Goal: Transaction & Acquisition: Download file/media

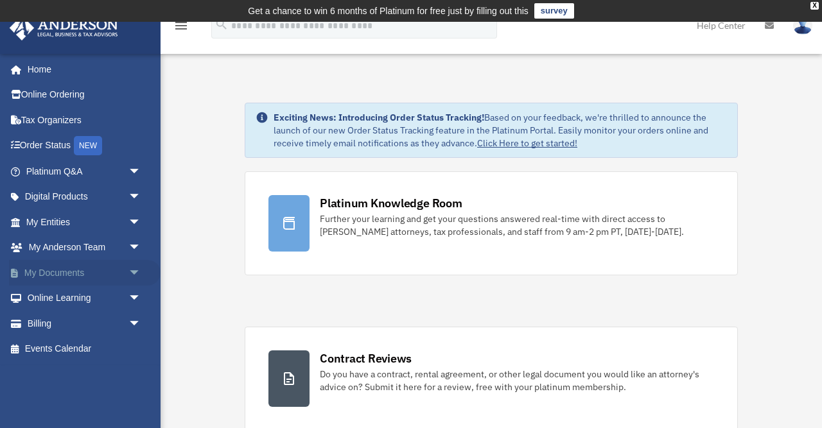
click at [85, 268] on link "My Documents arrow_drop_down" at bounding box center [85, 273] width 152 height 26
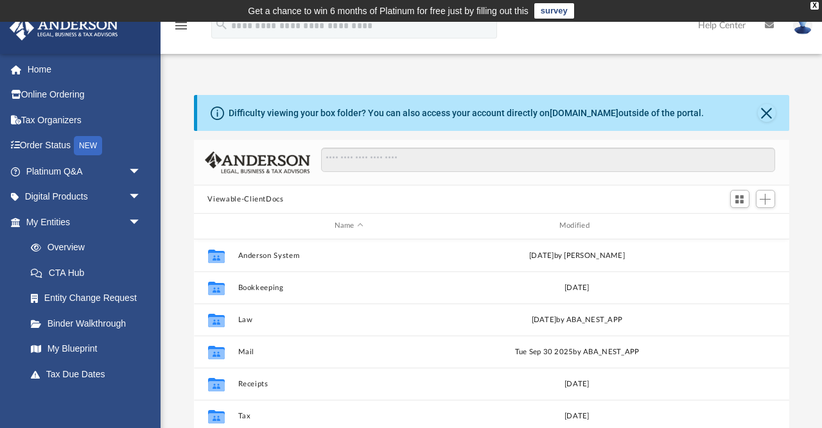
scroll to position [292, 595]
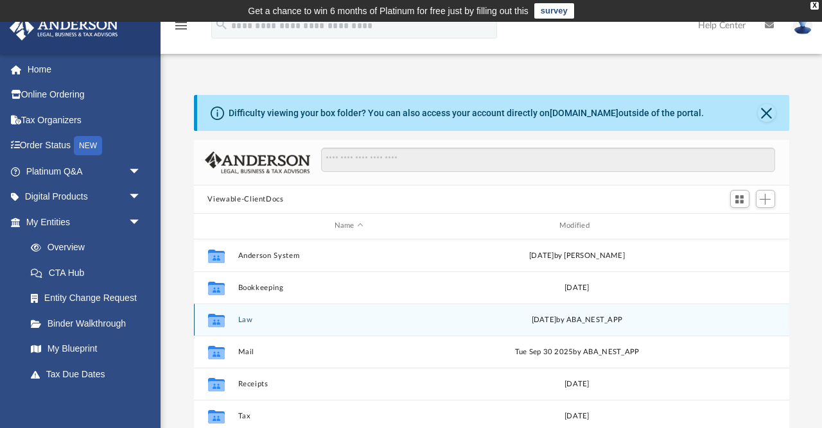
click at [247, 320] on button "Law" at bounding box center [349, 320] width 222 height 8
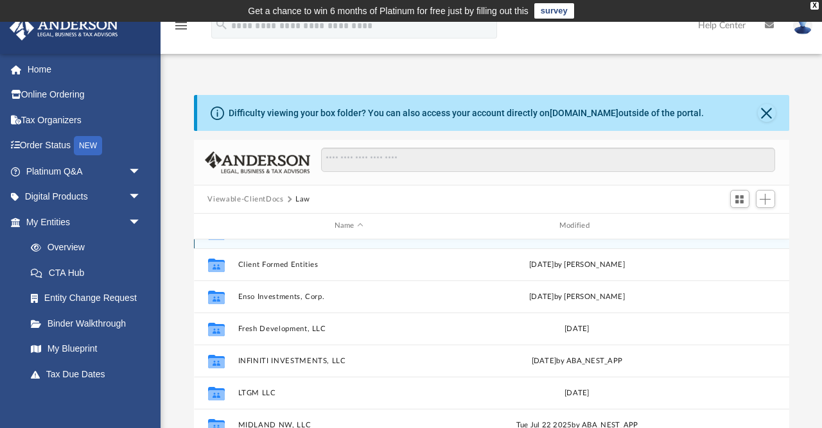
scroll to position [95, 0]
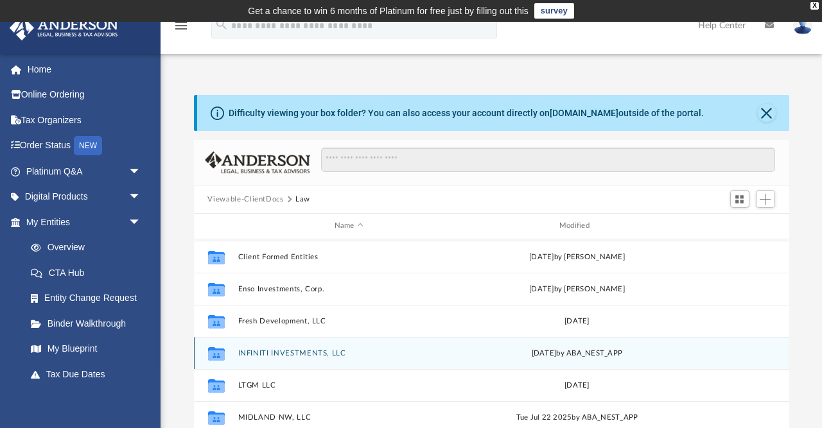
click at [252, 346] on div "Collaborated Folder INFINITI INVESTMENTS, LLC Tue Oct 8 2024 by ABA_NEST_APP" at bounding box center [491, 353] width 595 height 32
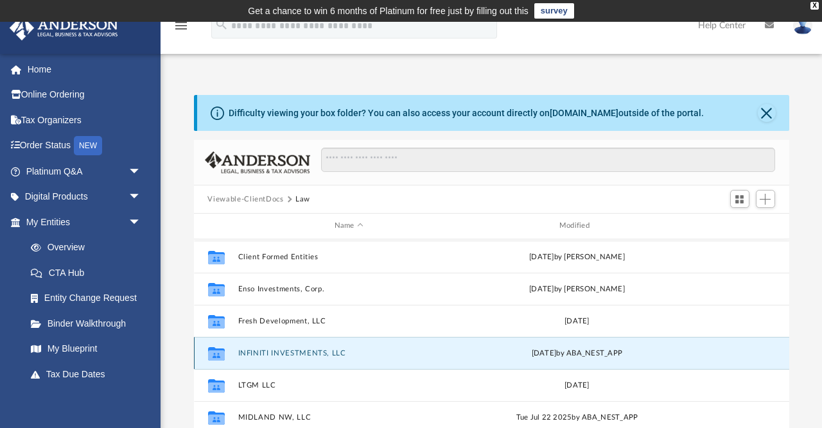
click at [218, 354] on icon "grid" at bounding box center [215, 353] width 17 height 13
click at [254, 355] on button "INFINITI INVESTMENTS, LLC" at bounding box center [349, 353] width 222 height 8
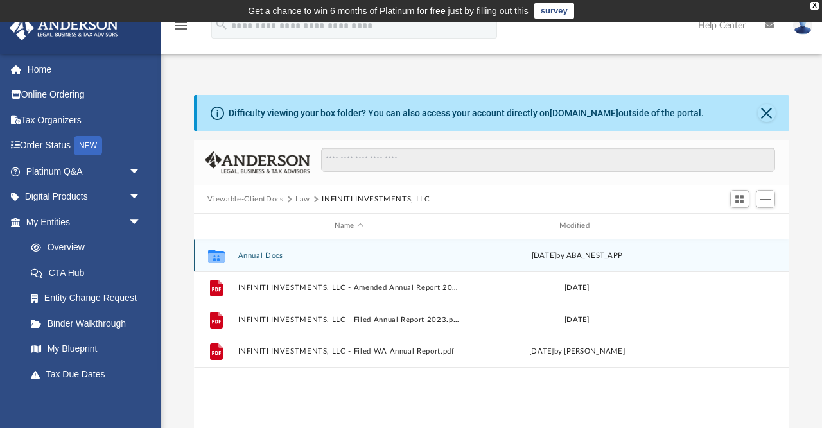
click at [254, 253] on button "Annual Docs" at bounding box center [349, 256] width 222 height 8
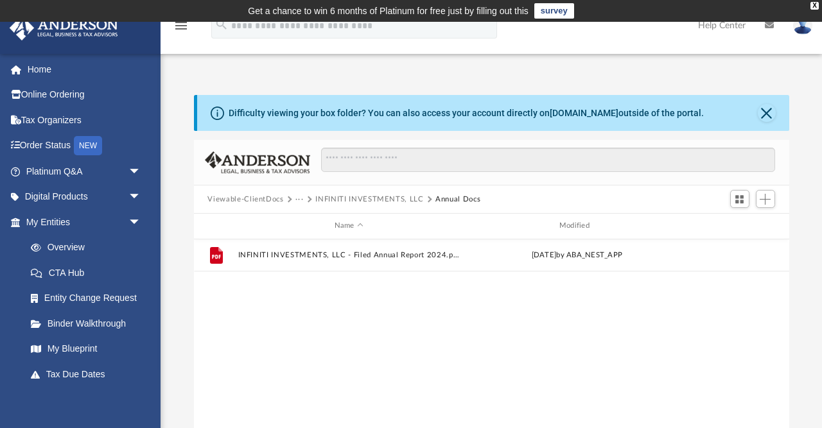
click at [373, 193] on div "Viewable-ClientDocs ··· INFINITI INVESTMENTS, LLC Annual Docs" at bounding box center [491, 200] width 595 height 28
click at [254, 197] on button "Viewable-ClientDocs" at bounding box center [245, 200] width 76 height 12
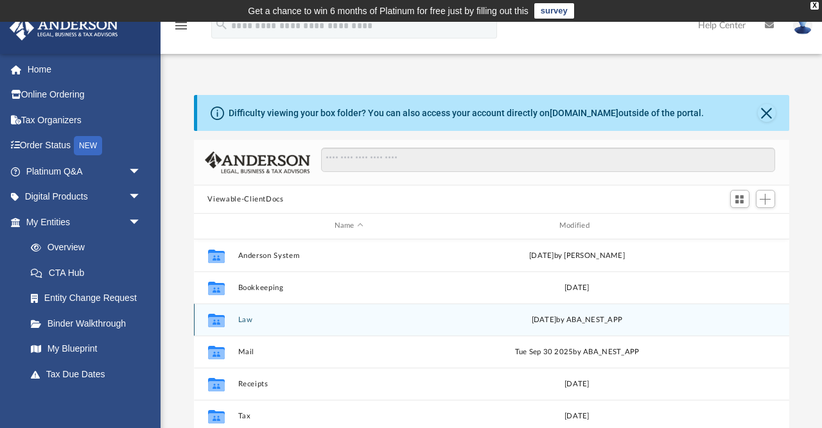
click at [243, 316] on button "Law" at bounding box center [349, 320] width 222 height 8
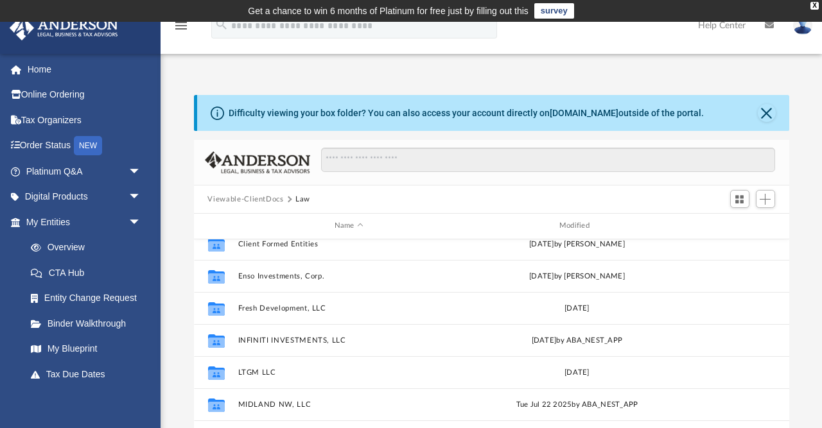
scroll to position [109, 0]
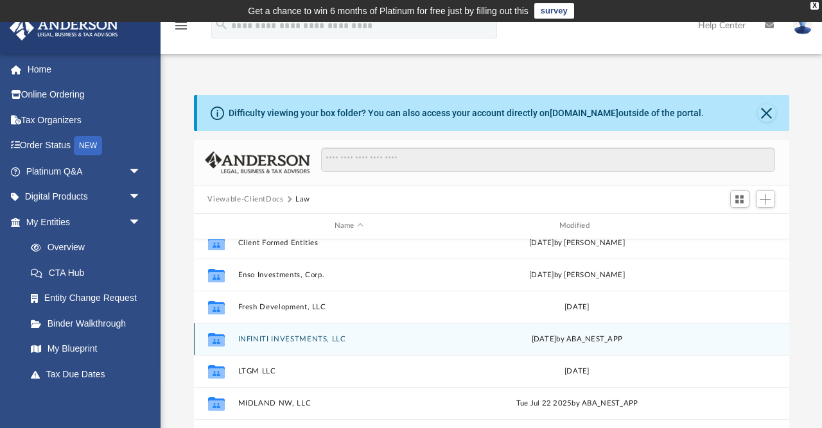
click at [247, 335] on button "INFINITI INVESTMENTS, LLC" at bounding box center [349, 339] width 222 height 8
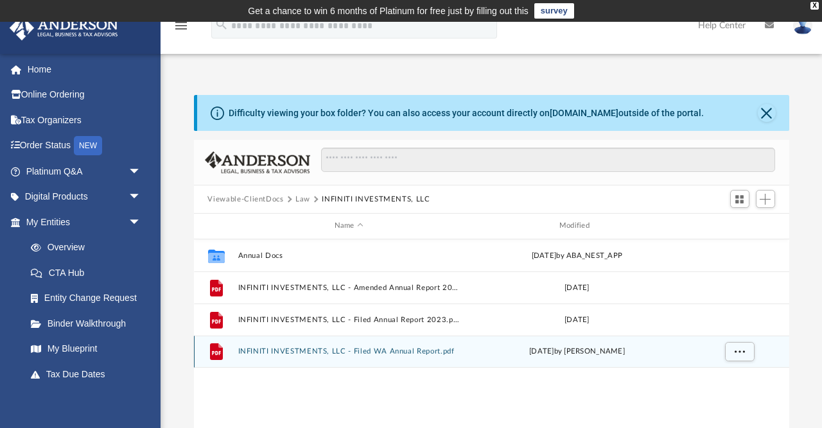
scroll to position [0, 0]
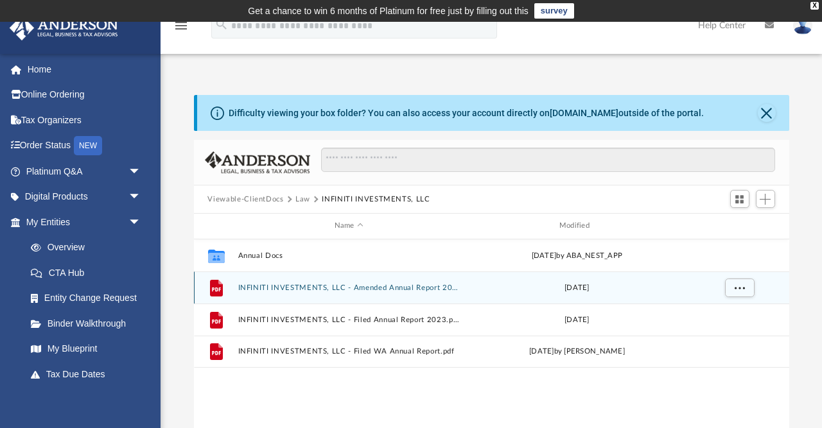
click at [263, 290] on button "INFINITI INVESTMENTS, LLC - Amended Annual Report 2022.pdf" at bounding box center [349, 288] width 222 height 8
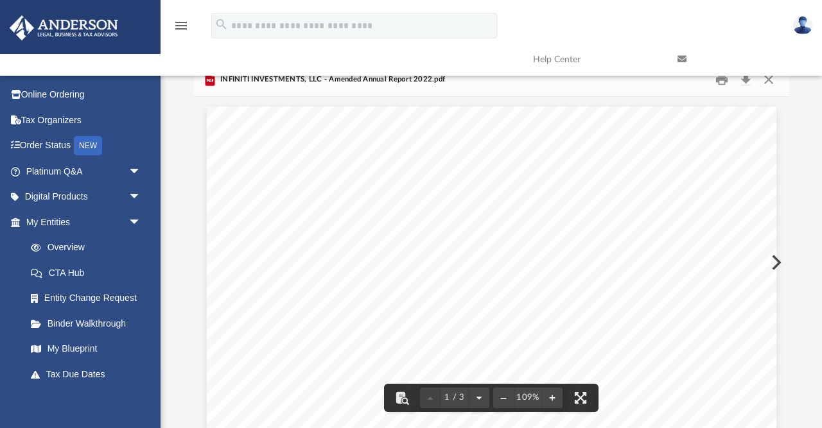
click at [719, 81] on link at bounding box center [740, 59] width 145 height 51
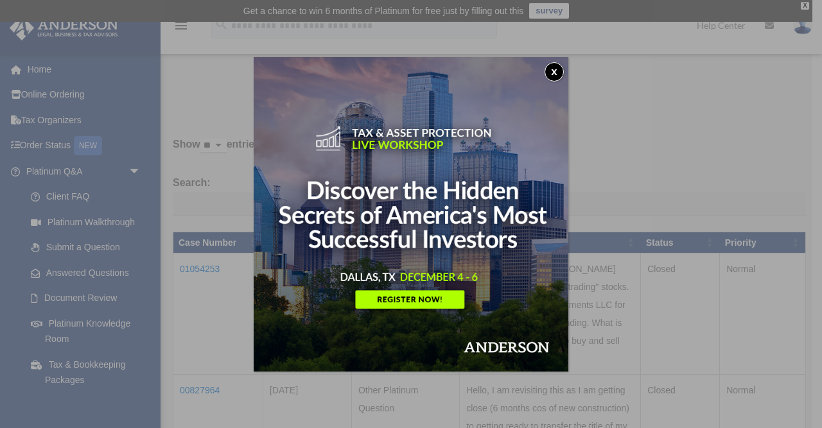
click at [552, 71] on button "x" at bounding box center [554, 71] width 19 height 19
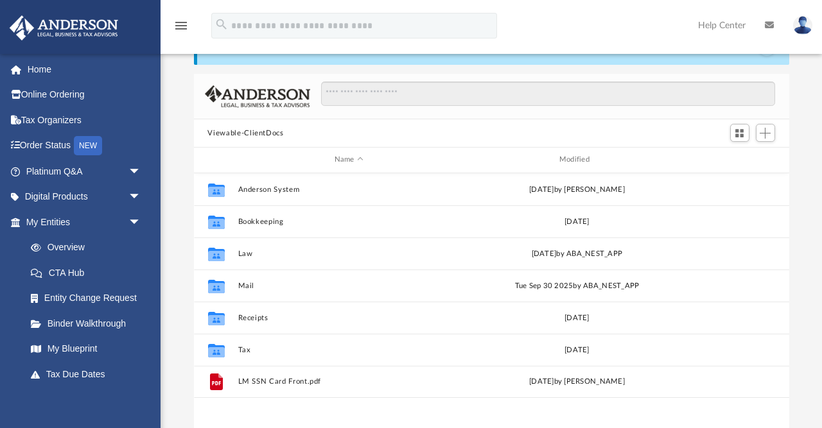
scroll to position [1, 1]
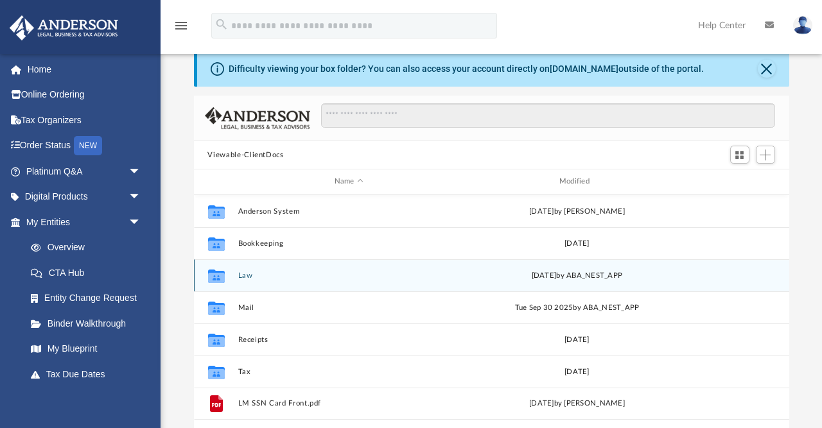
click at [246, 277] on button "Law" at bounding box center [349, 276] width 222 height 8
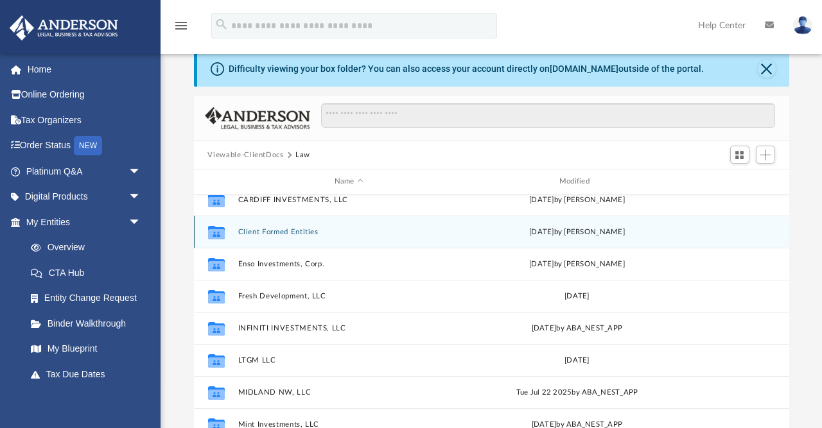
scroll to position [80, 0]
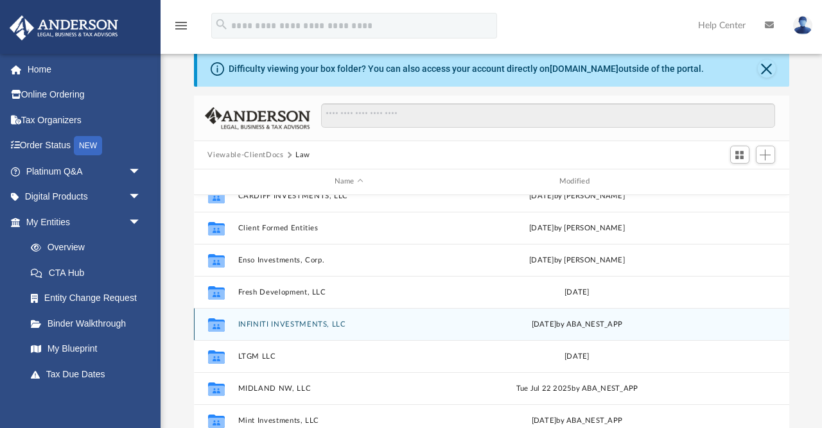
click at [301, 323] on button "INFINITI INVESTMENTS, LLC" at bounding box center [349, 324] width 222 height 8
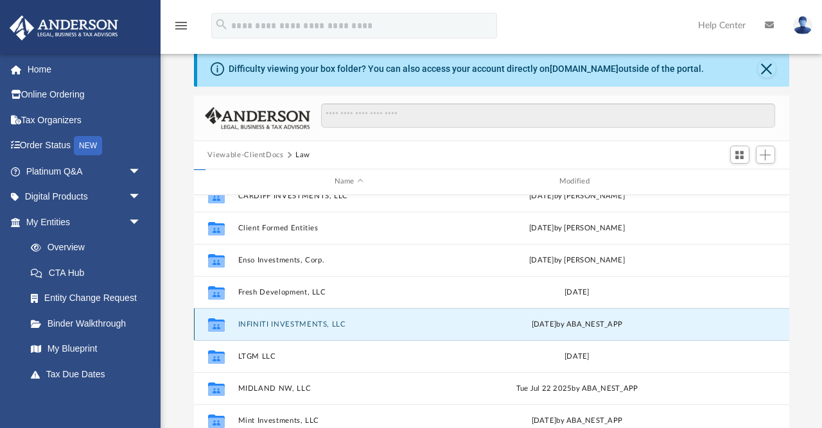
click at [301, 323] on button "INFINITI INVESTMENTS, LLC" at bounding box center [349, 324] width 222 height 8
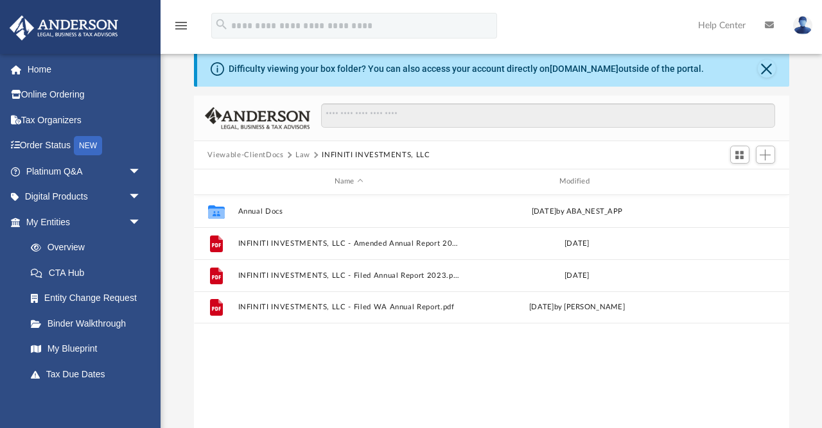
scroll to position [0, 0]
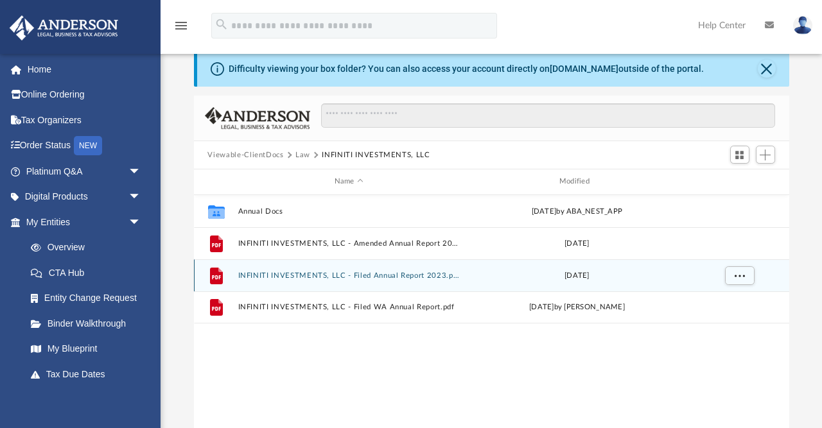
click at [309, 274] on button "INFINITI INVESTMENTS, LLC - Filed Annual Report 2023.pdf" at bounding box center [349, 276] width 222 height 8
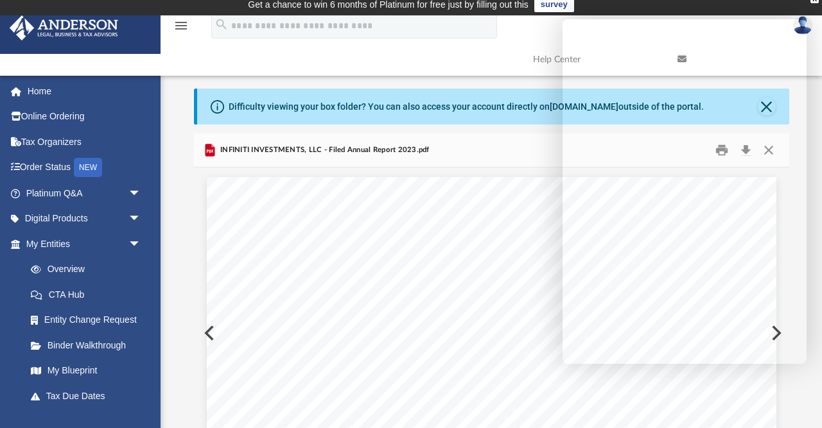
click at [205, 333] on button "Preview" at bounding box center [208, 333] width 28 height 36
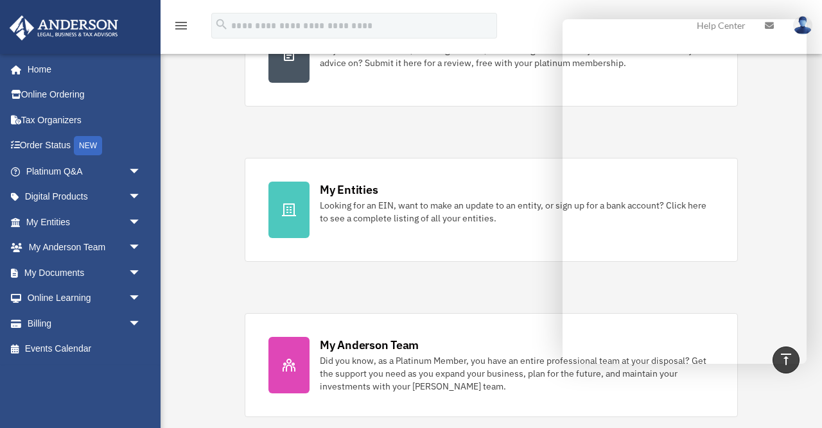
scroll to position [75, 0]
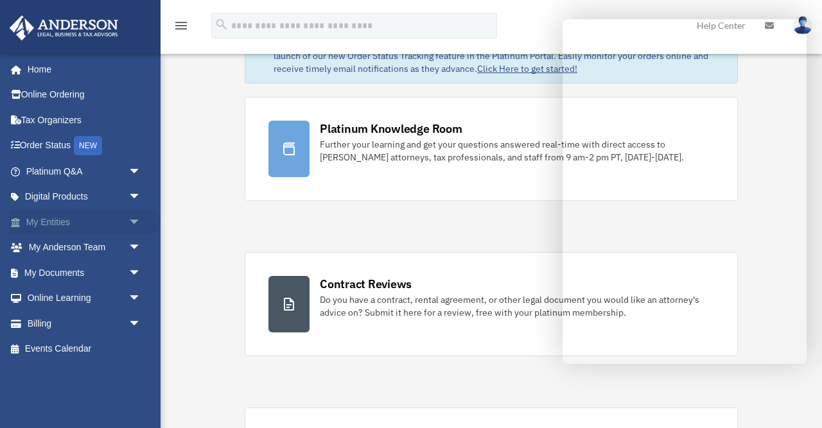
click at [87, 225] on link "My Entities arrow_drop_down" at bounding box center [85, 222] width 152 height 26
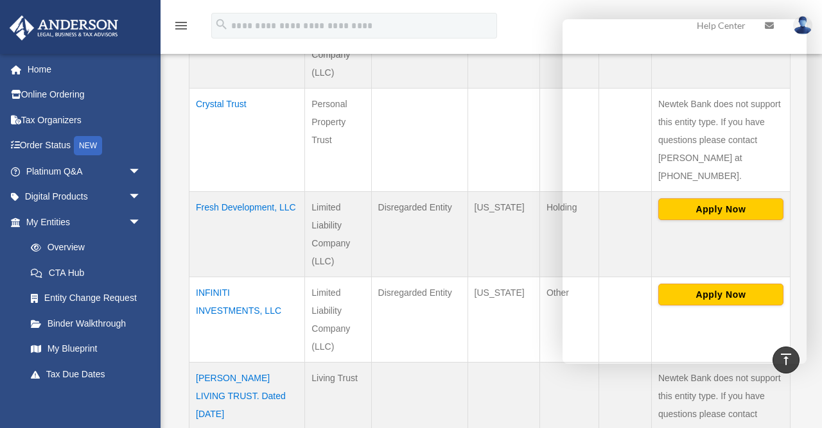
scroll to position [428, 0]
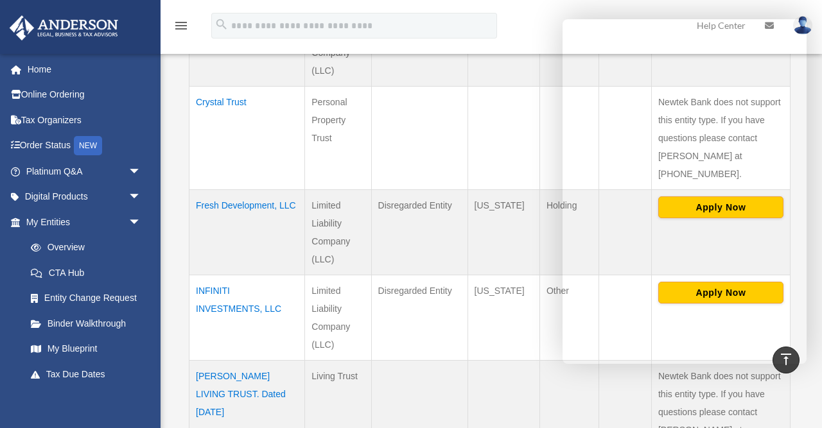
click at [227, 290] on td "INFINITI INVESTMENTS, LLC" at bounding box center [247, 318] width 116 height 85
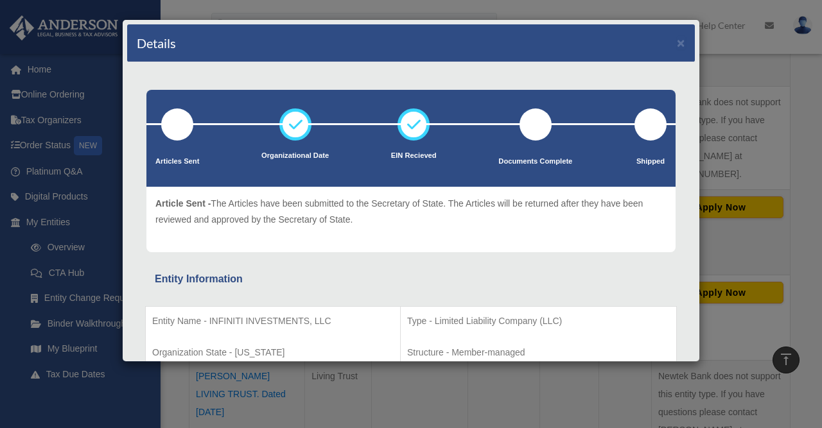
scroll to position [0, 0]
click at [112, 238] on div "Details × Articles Sent Organizational Date" at bounding box center [411, 214] width 822 height 428
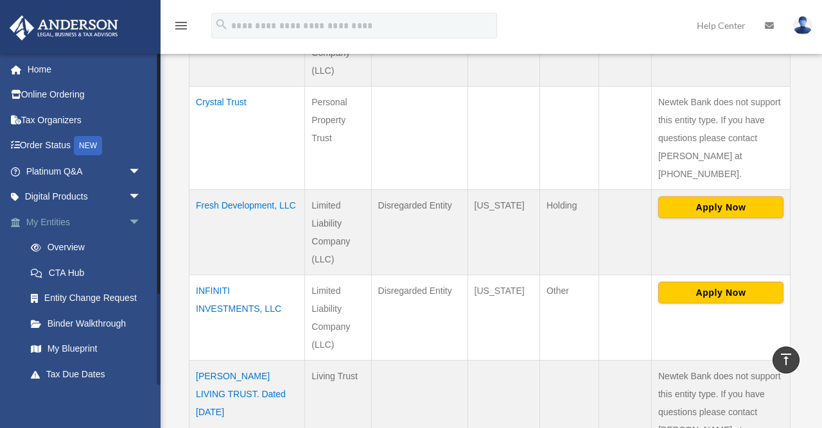
click at [47, 220] on link "My Entities arrow_drop_down" at bounding box center [85, 222] width 152 height 26
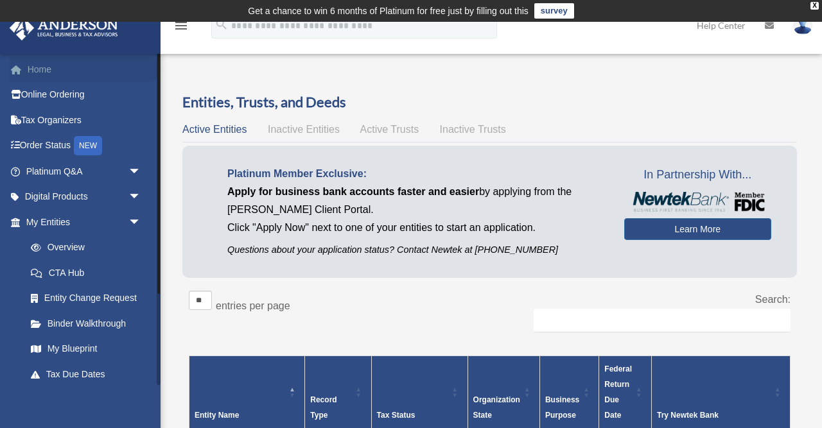
click at [48, 69] on link "Home" at bounding box center [85, 70] width 152 height 26
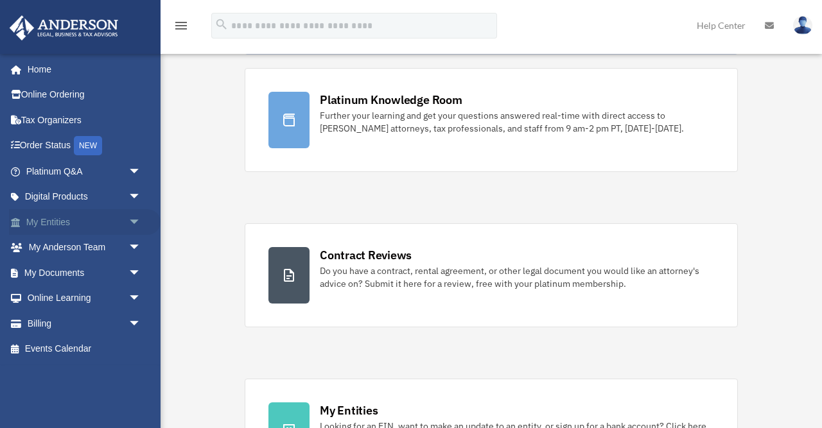
scroll to position [80, 0]
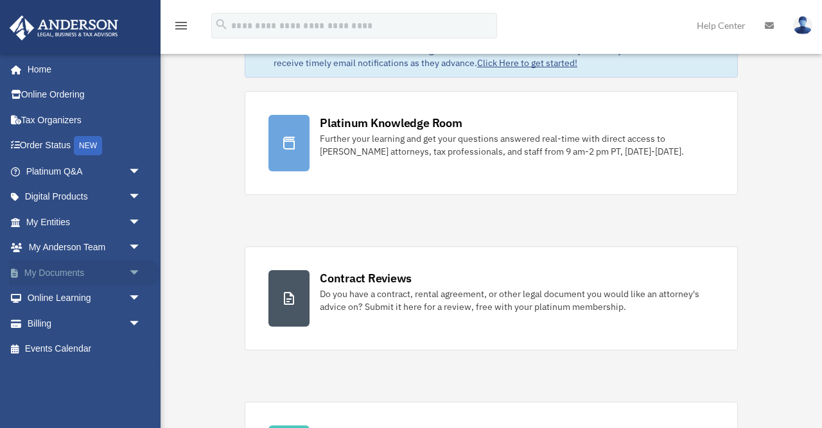
click at [134, 270] on span "arrow_drop_down" at bounding box center [141, 273] width 26 height 26
click at [63, 269] on link "My Documents arrow_drop_up" at bounding box center [85, 273] width 152 height 26
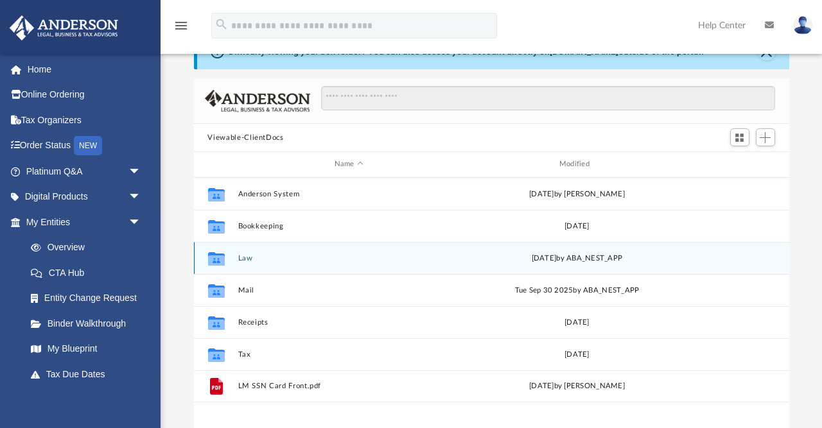
scroll to position [63, 0]
click at [241, 258] on button "Law" at bounding box center [349, 257] width 222 height 8
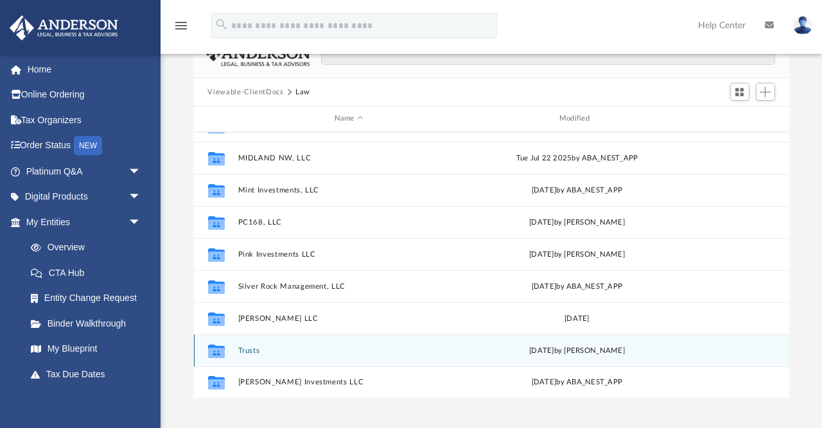
scroll to position [110, 0]
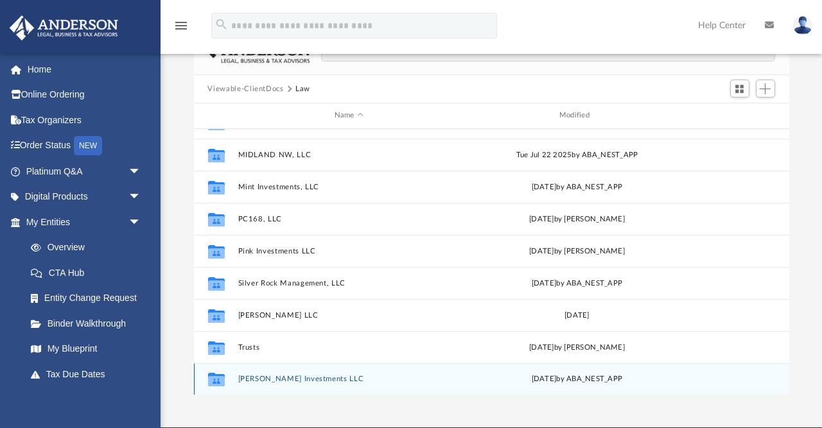
click at [256, 377] on button "Wallace GV Investments LLC" at bounding box center [349, 379] width 222 height 8
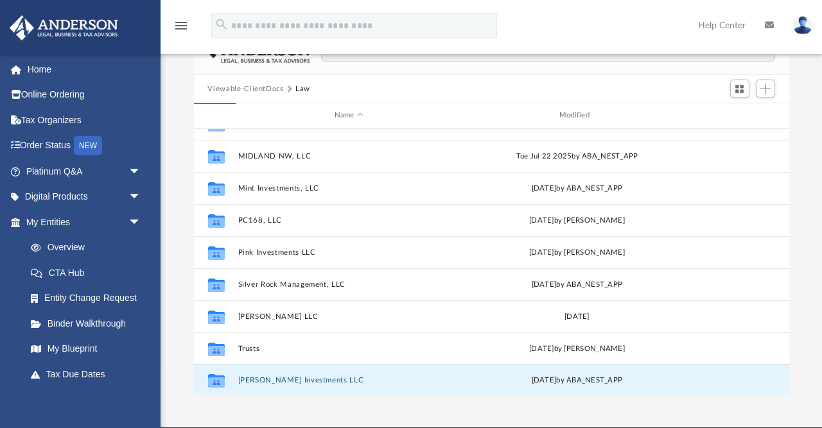
scroll to position [0, 0]
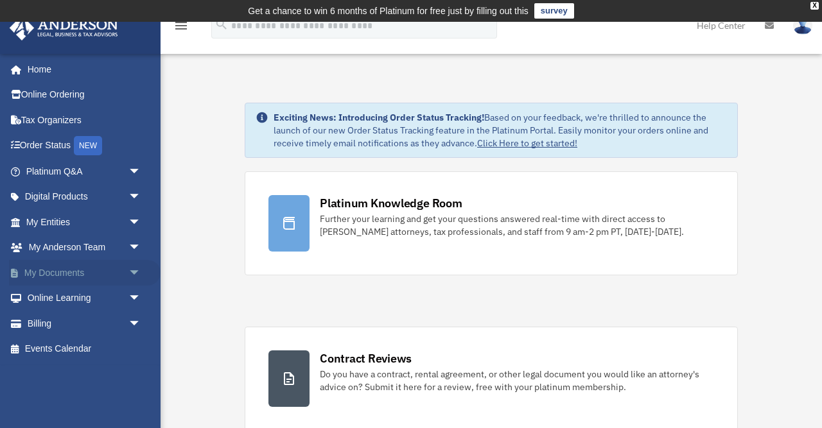
click at [92, 267] on link "My Documents arrow_drop_down" at bounding box center [85, 273] width 152 height 26
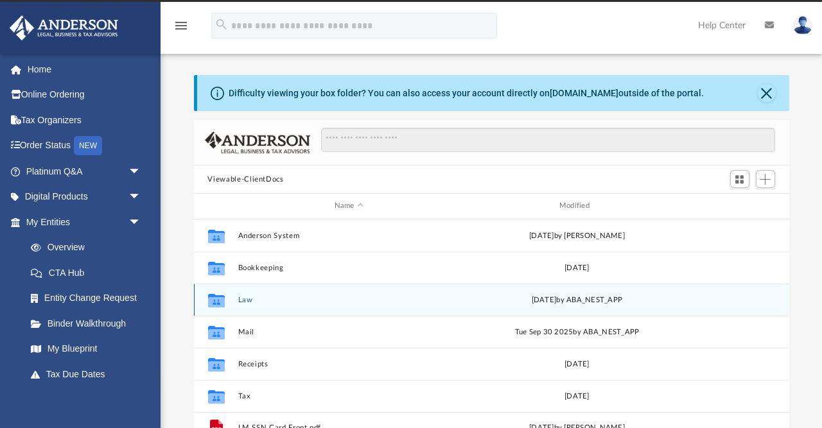
scroll to position [25, 0]
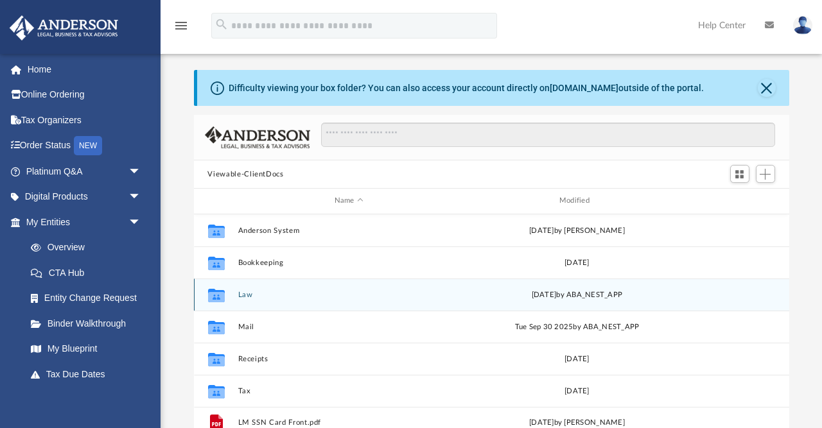
click at [247, 298] on button "Law" at bounding box center [349, 295] width 222 height 8
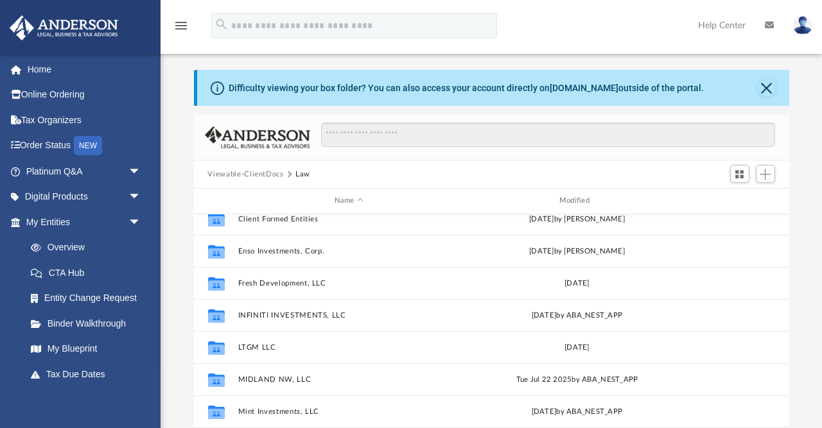
scroll to position [112, 0]
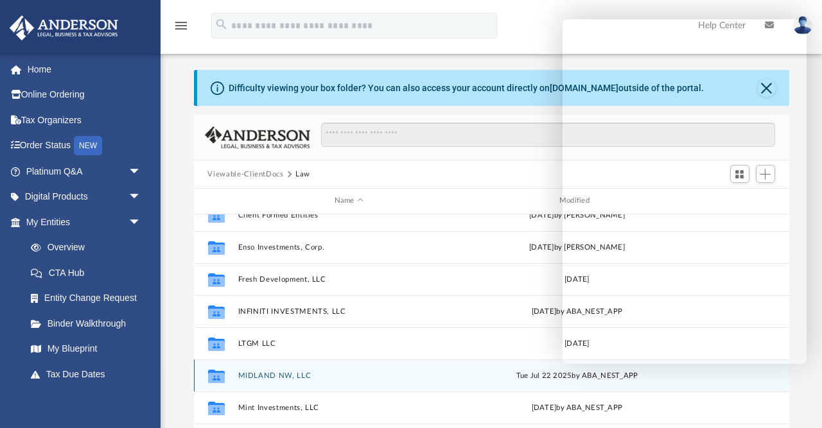
click at [280, 377] on button "MIDLAND NW, LLC" at bounding box center [349, 376] width 222 height 8
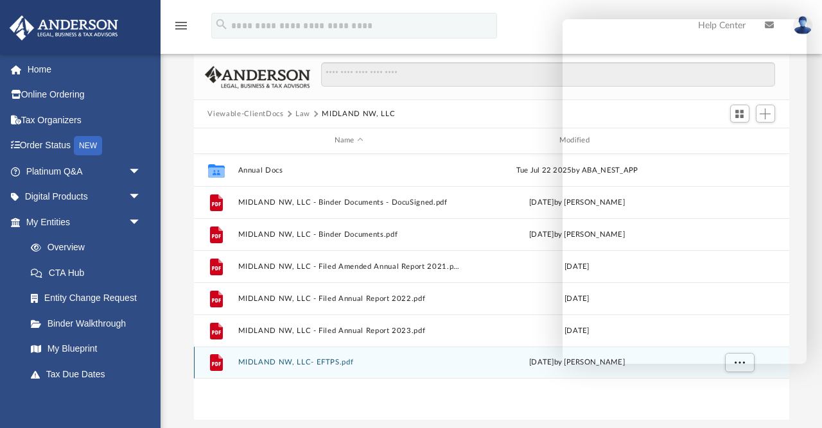
scroll to position [83, 0]
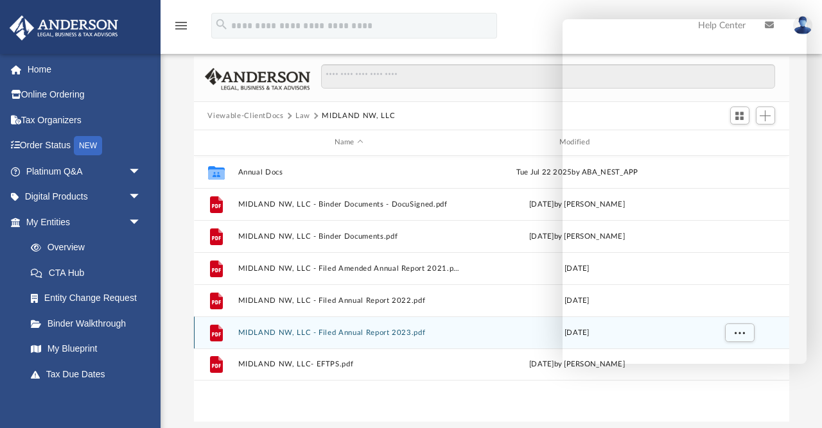
click at [379, 337] on div "File MIDLAND NW, LLC - Filed Annual Report 2023.pdf Fri Aug 11 2023" at bounding box center [491, 333] width 595 height 32
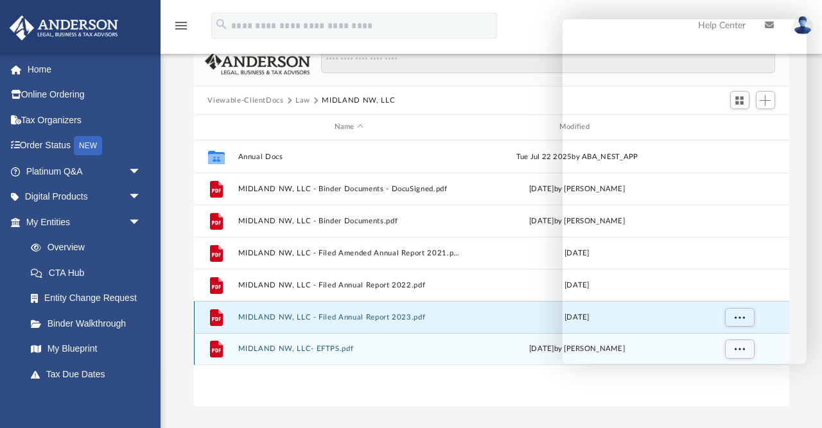
scroll to position [98, 0]
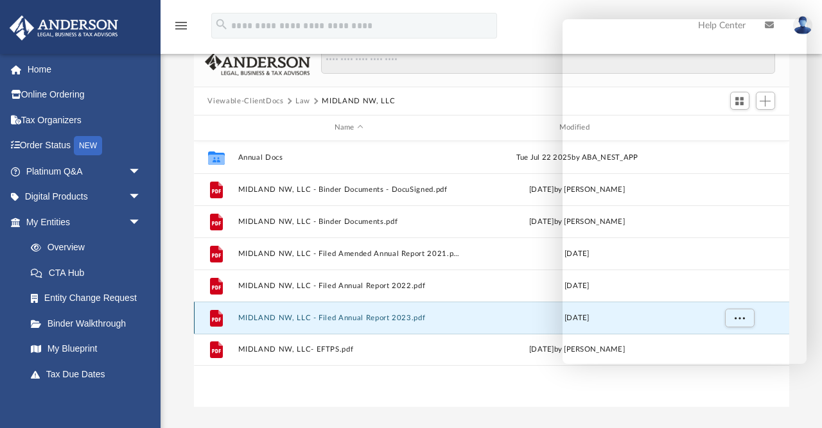
click at [327, 317] on button "MIDLAND NW, LLC - Filed Annual Report 2023.pdf" at bounding box center [349, 318] width 222 height 8
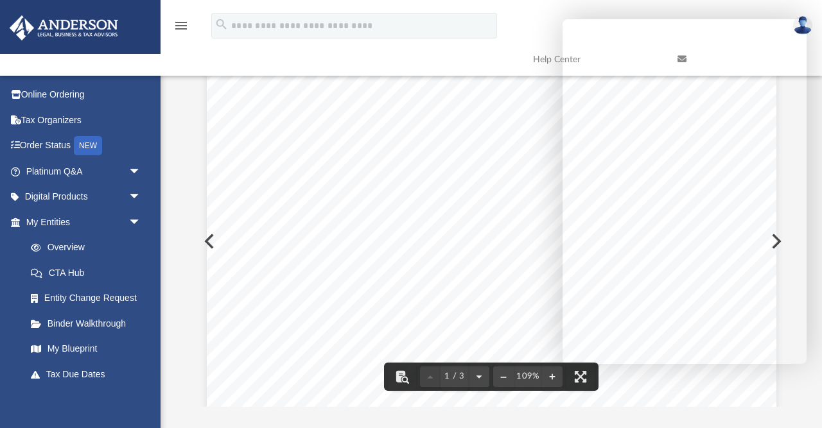
scroll to position [184, 0]
click at [208, 241] on div "Annual Report BUSINESS INFORMATION Business Name: MIDLAND NW, LLC UBI Number: 6…" at bounding box center [492, 269] width 570 height 737
click at [205, 241] on button "Preview" at bounding box center [208, 242] width 28 height 36
click at [206, 241] on button "Preview" at bounding box center [208, 242] width 28 height 36
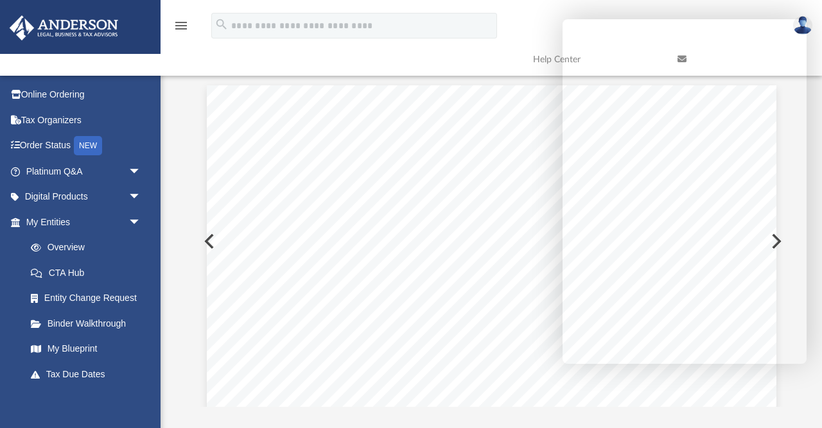
scroll to position [2, 0]
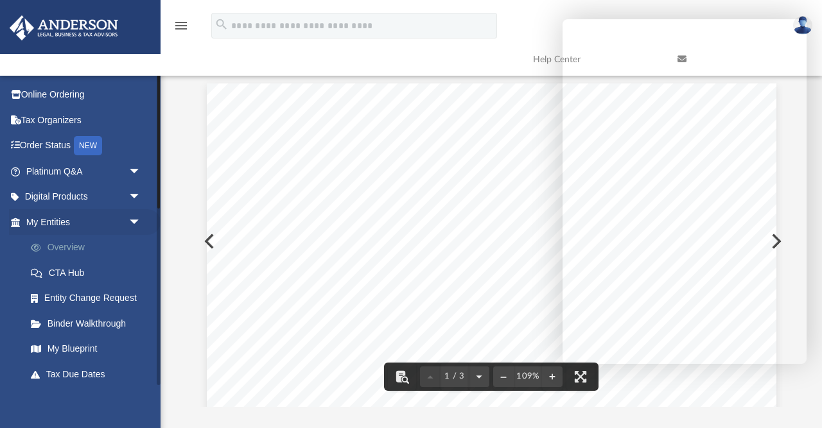
click at [81, 246] on link "Overview" at bounding box center [89, 248] width 143 height 26
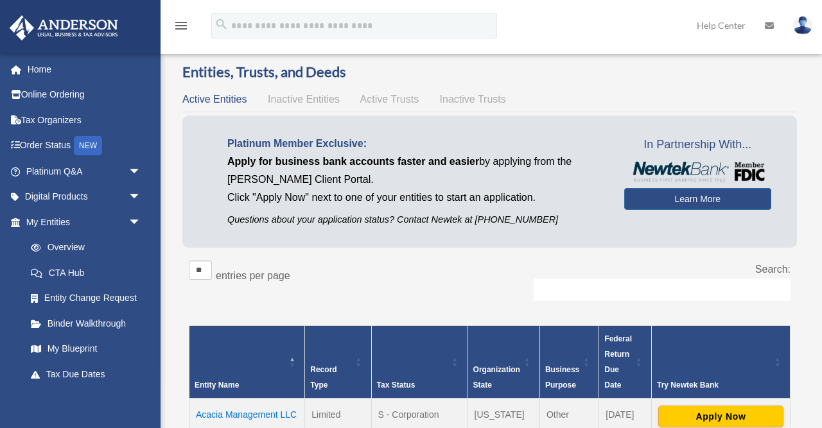
scroll to position [8, 0]
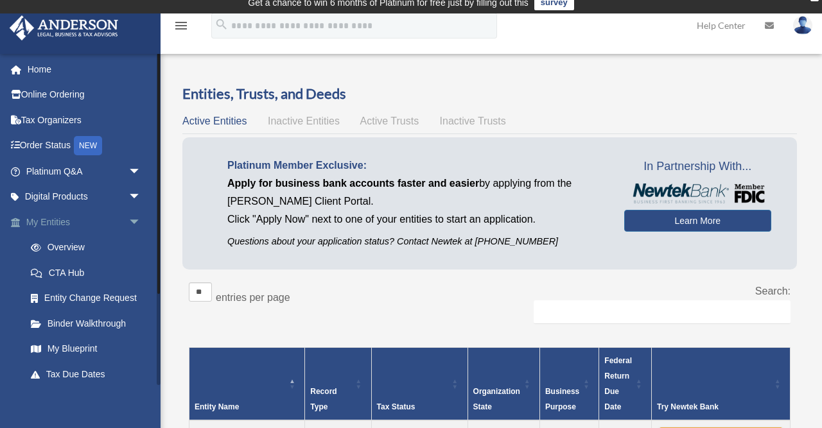
click at [132, 216] on span "arrow_drop_down" at bounding box center [141, 222] width 26 height 26
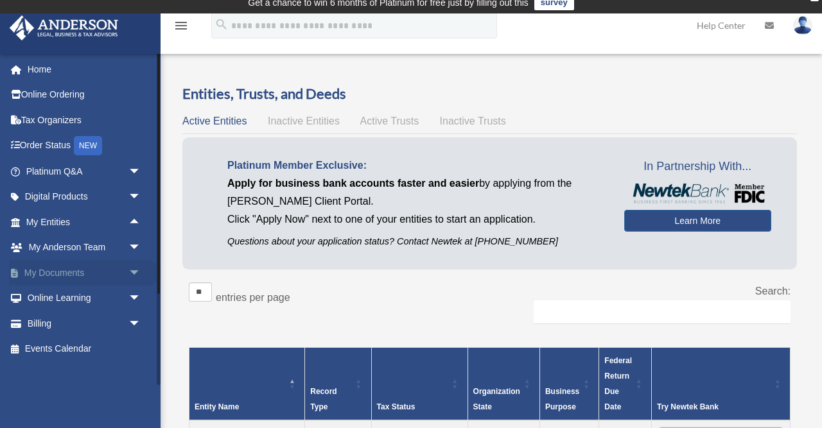
click at [137, 266] on span "arrow_drop_down" at bounding box center [141, 273] width 26 height 26
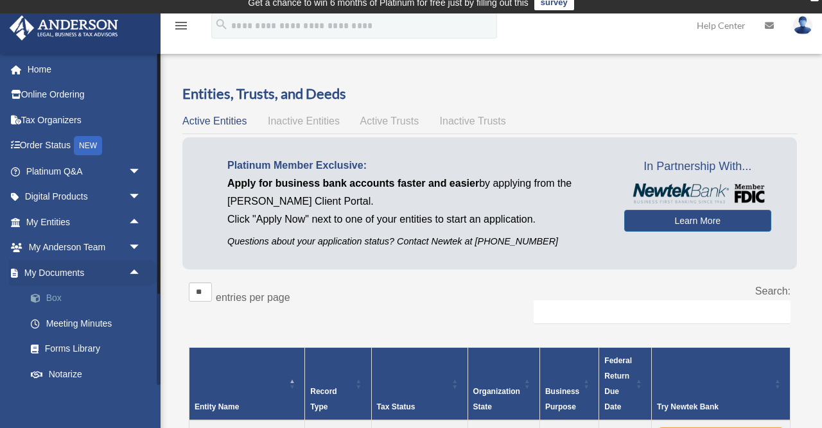
click at [61, 294] on link "Box" at bounding box center [89, 299] width 143 height 26
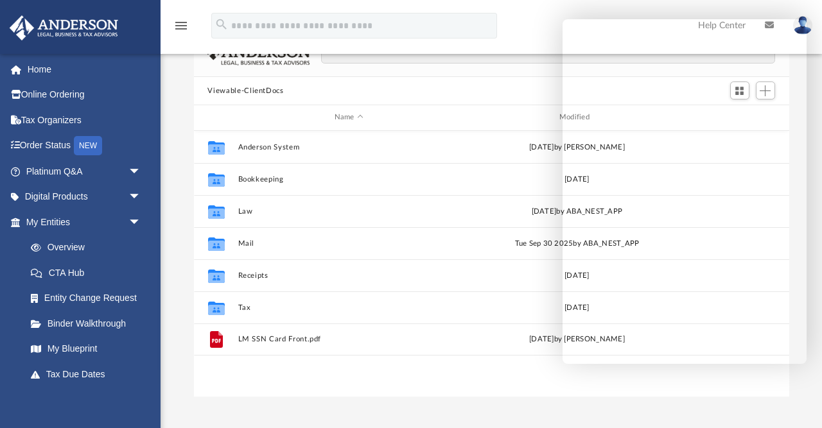
scroll to position [121, 0]
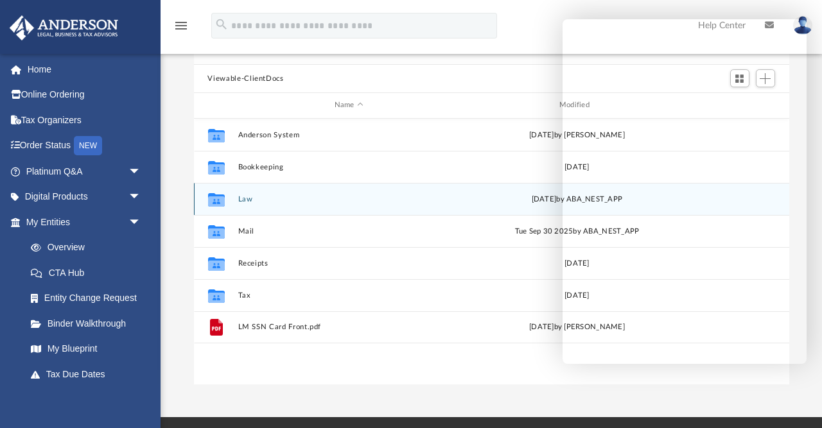
click at [245, 198] on button "Law" at bounding box center [349, 199] width 222 height 8
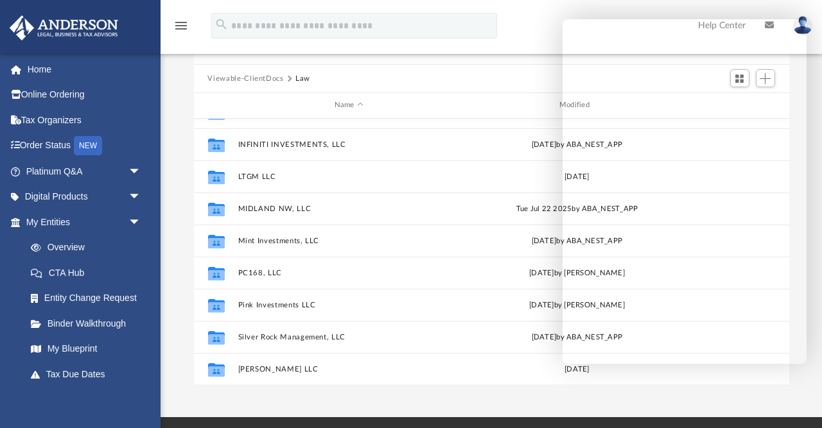
scroll to position [182, 0]
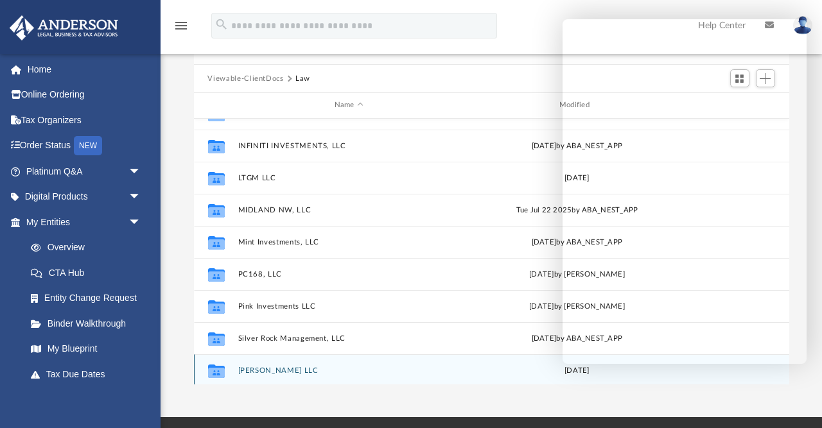
click at [268, 371] on button "[PERSON_NAME] LLC" at bounding box center [349, 371] width 222 height 8
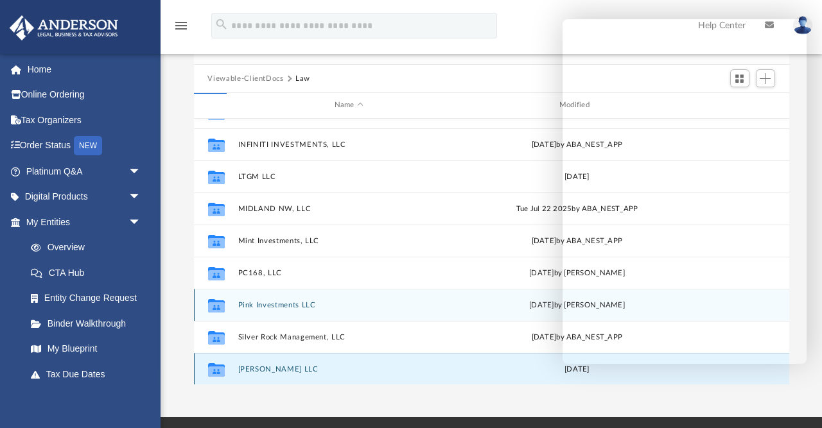
scroll to position [0, 0]
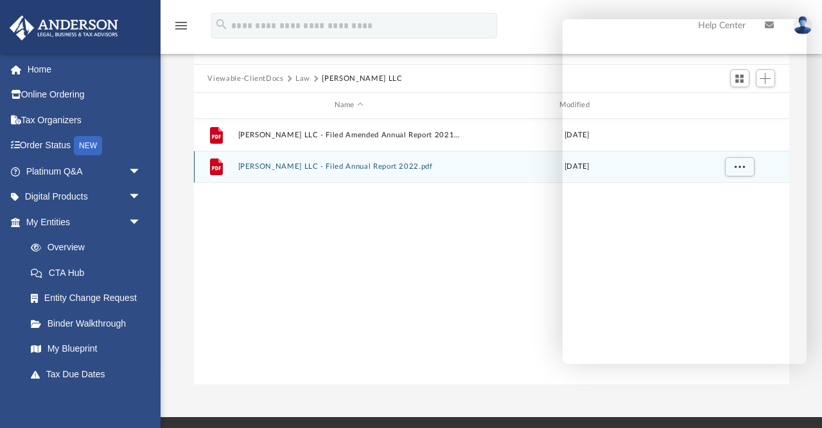
click at [358, 162] on button "Theodore Lau LLC - Filed Annual Report 2022.pdf" at bounding box center [349, 166] width 222 height 8
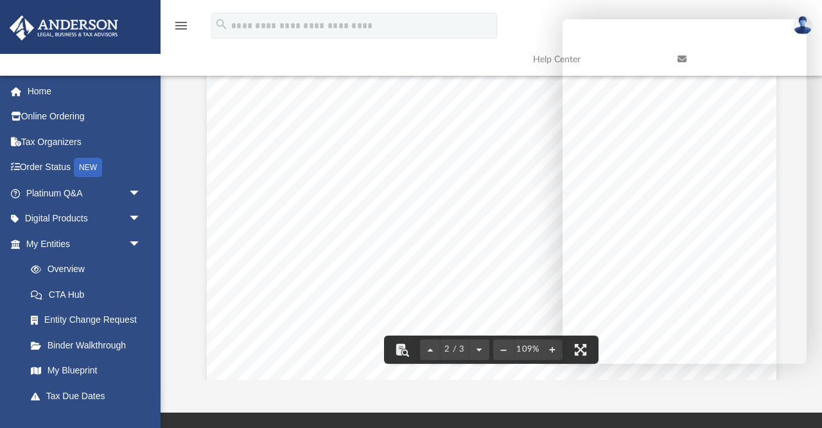
scroll to position [1101, 0]
click at [206, 215] on button "Preview" at bounding box center [208, 215] width 28 height 36
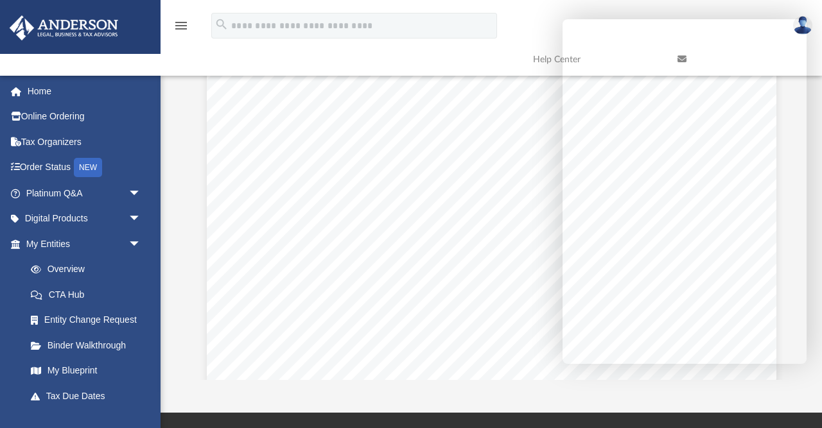
scroll to position [0, 0]
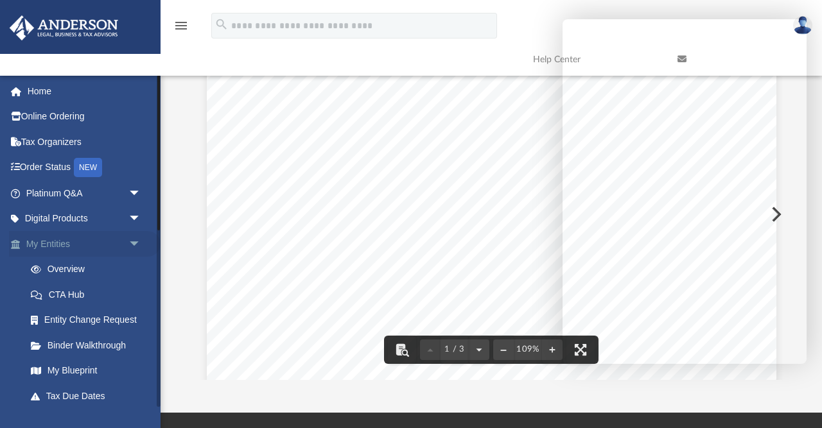
click at [134, 239] on span "arrow_drop_down" at bounding box center [141, 244] width 26 height 26
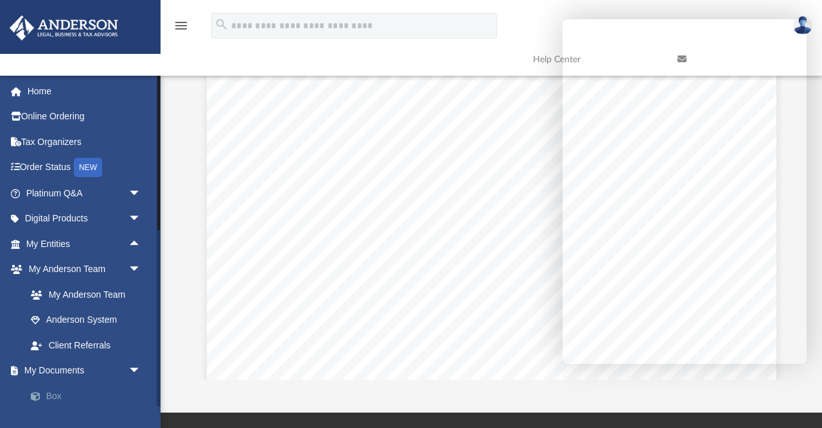
click at [56, 389] on link "Box" at bounding box center [89, 396] width 143 height 26
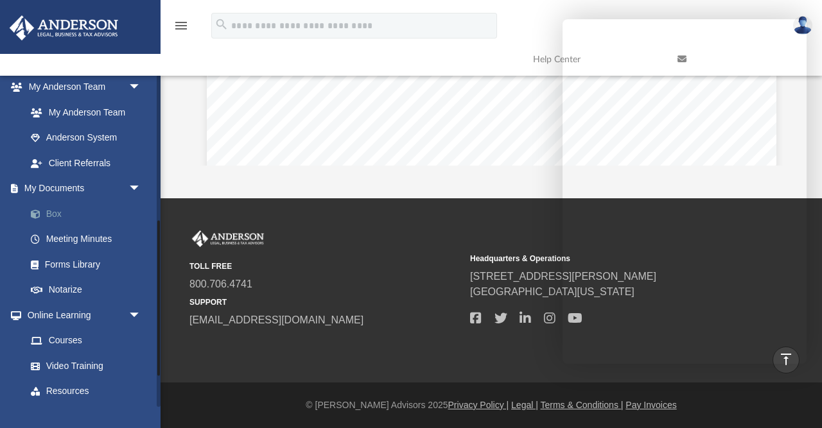
scroll to position [182, 0]
click at [57, 211] on link "Box" at bounding box center [89, 215] width 143 height 26
click at [57, 207] on link "Box" at bounding box center [89, 215] width 143 height 26
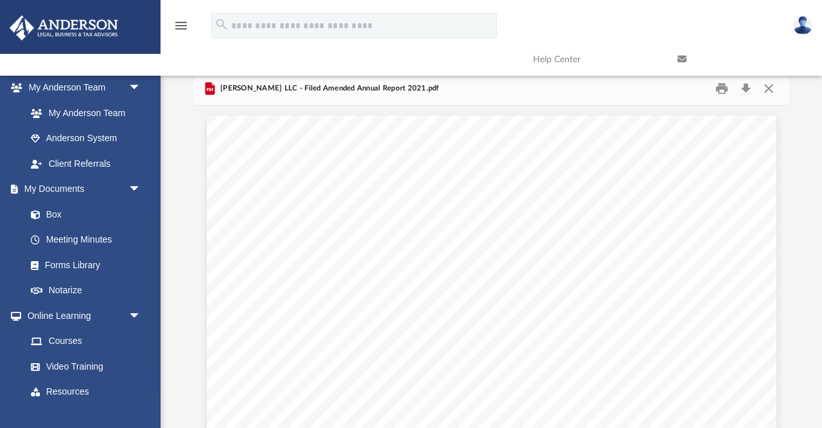
scroll to position [0, 0]
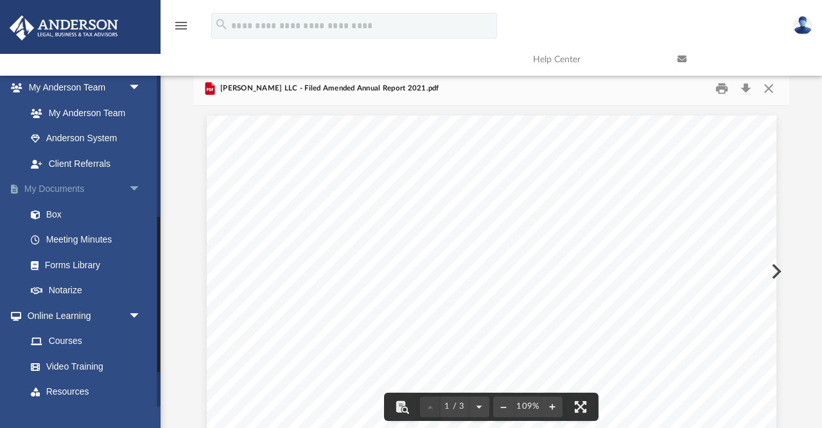
click at [134, 179] on span "arrow_drop_down" at bounding box center [141, 190] width 26 height 26
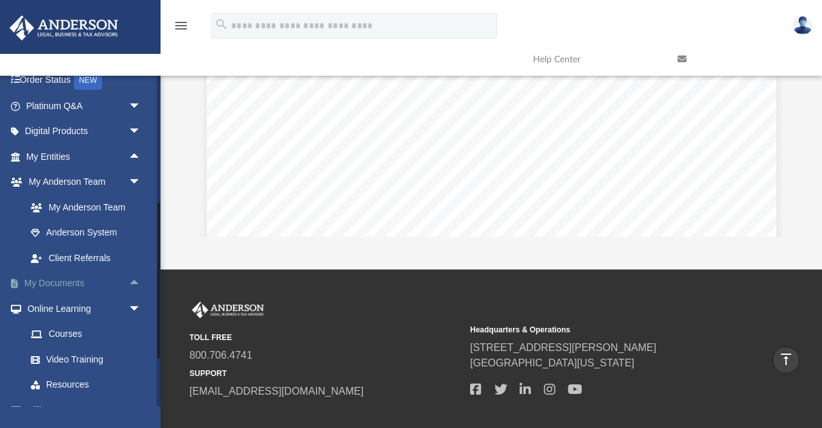
scroll to position [89, 0]
click at [113, 276] on link "My Documents arrow_drop_up" at bounding box center [85, 283] width 152 height 26
click at [136, 274] on span "arrow_drop_up" at bounding box center [141, 283] width 26 height 26
click at [56, 301] on link "Box" at bounding box center [89, 308] width 143 height 26
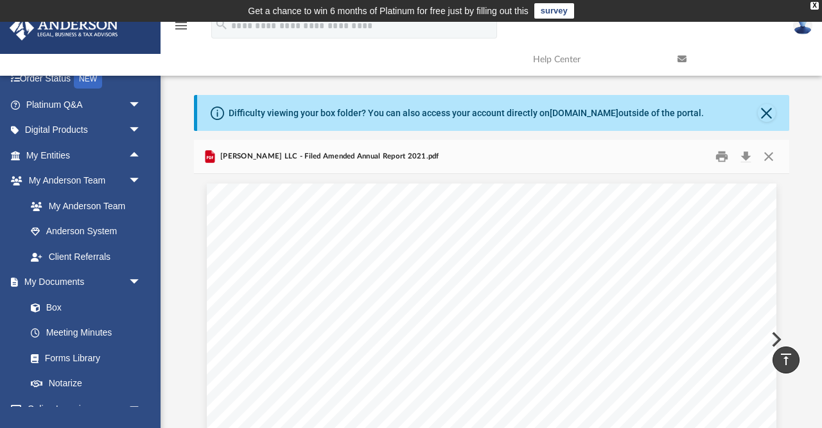
scroll to position [0, 0]
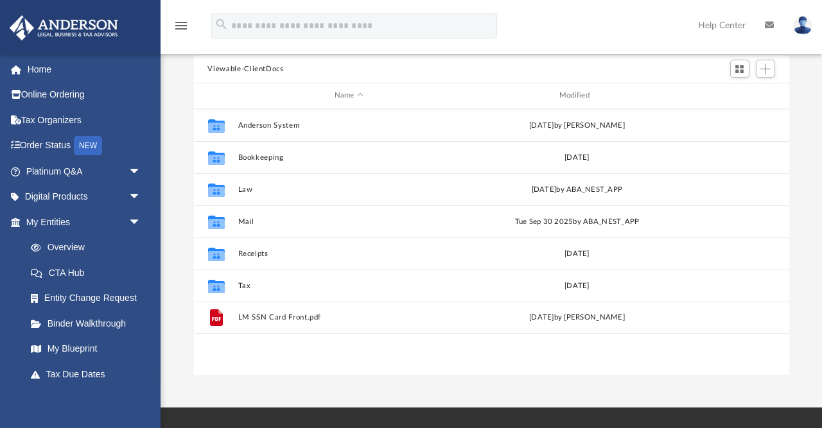
scroll to position [178, 0]
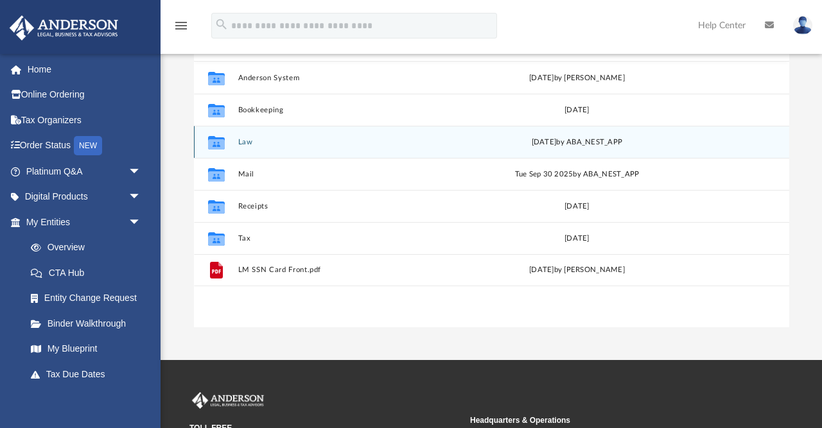
click at [245, 142] on button "Law" at bounding box center [349, 142] width 222 height 8
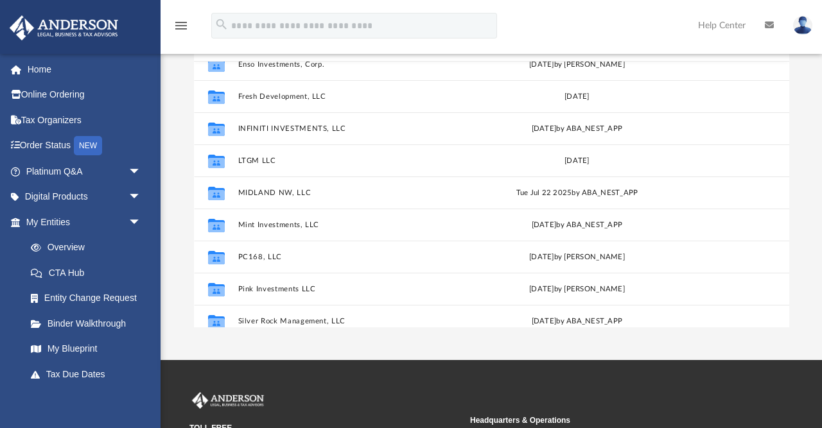
scroll to position [152, 0]
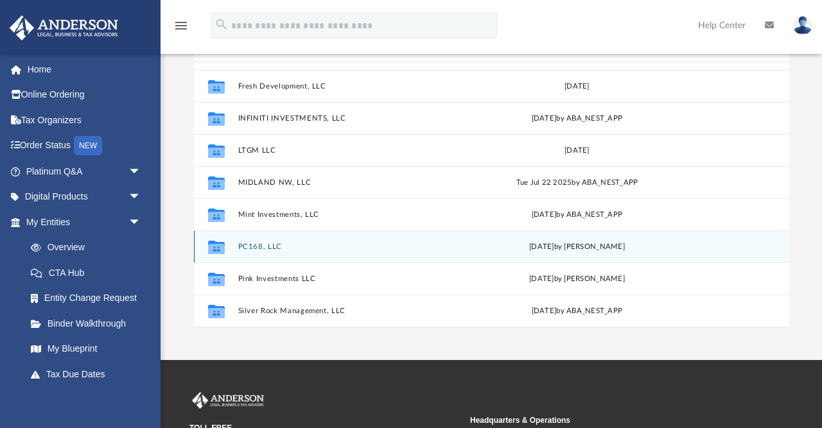
click at [261, 246] on button "PC168, LLC" at bounding box center [349, 247] width 222 height 8
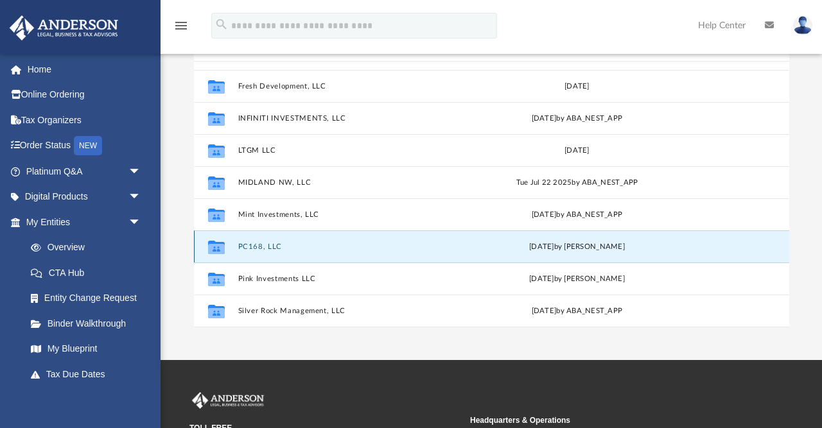
scroll to position [0, 0]
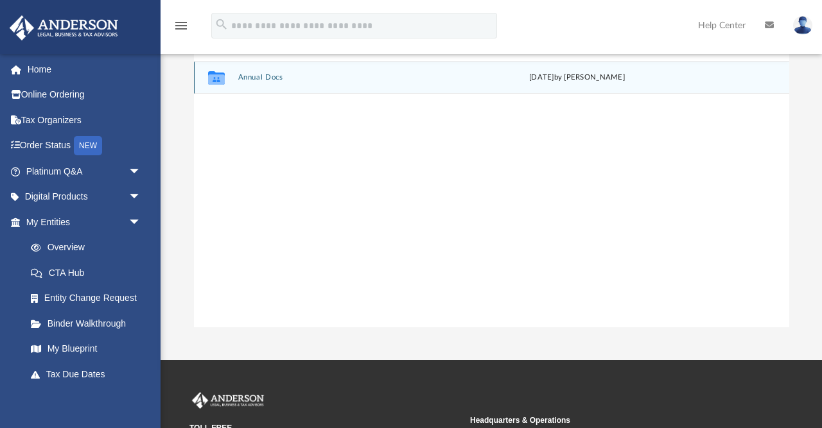
click at [250, 78] on button "Annual Docs" at bounding box center [349, 77] width 222 height 8
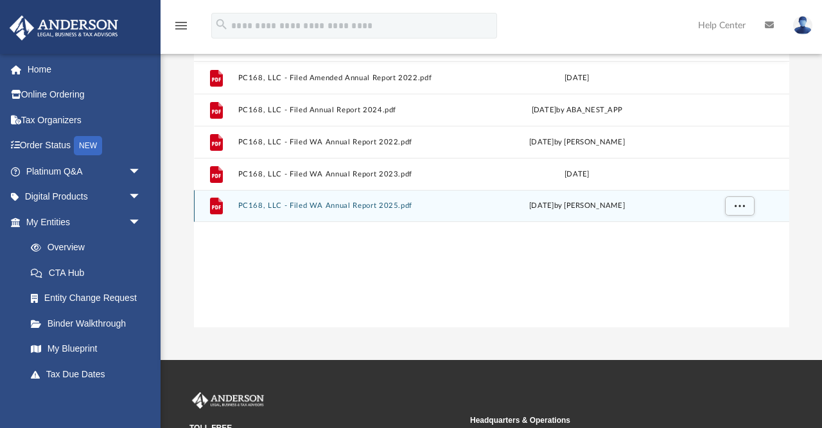
click at [306, 206] on button "PC168, LLC - Filed WA Annual Report 2025.pdf" at bounding box center [349, 206] width 222 height 8
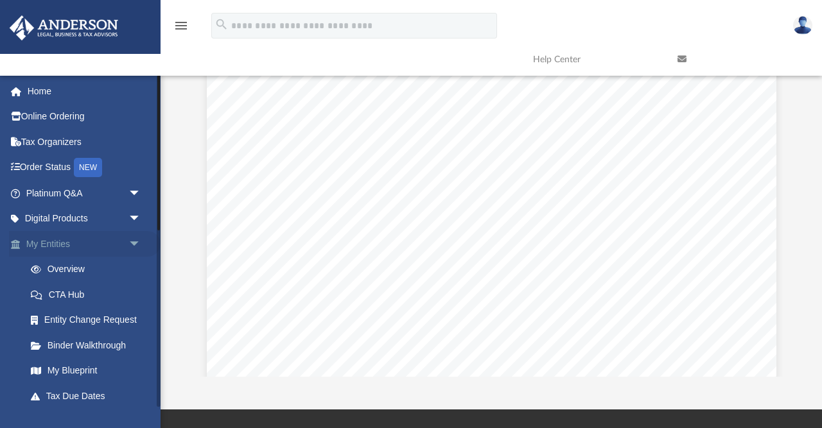
scroll to position [128, 0]
click at [131, 241] on span "arrow_drop_down" at bounding box center [141, 244] width 26 height 26
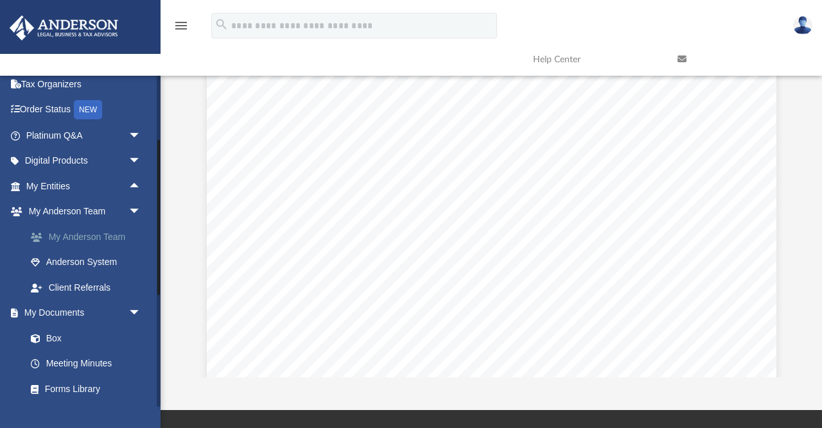
scroll to position [91, 0]
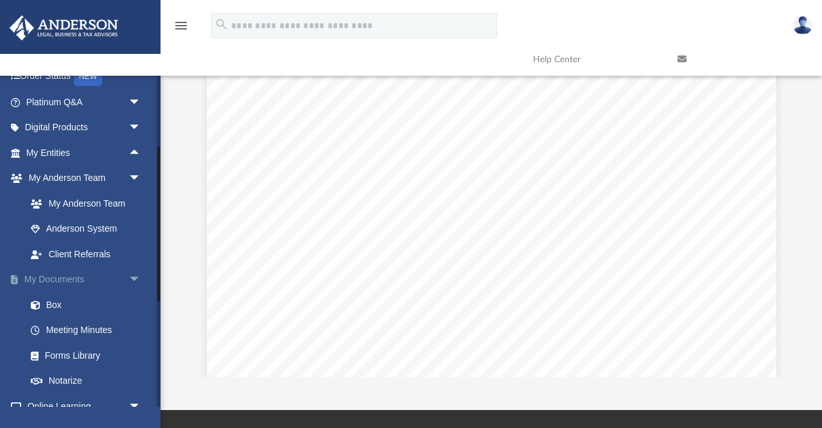
click at [132, 277] on span "arrow_drop_down" at bounding box center [141, 280] width 26 height 26
click at [132, 277] on span "arrow_drop_up" at bounding box center [141, 280] width 26 height 26
click at [70, 274] on link "My Documents arrow_drop_down" at bounding box center [85, 280] width 152 height 26
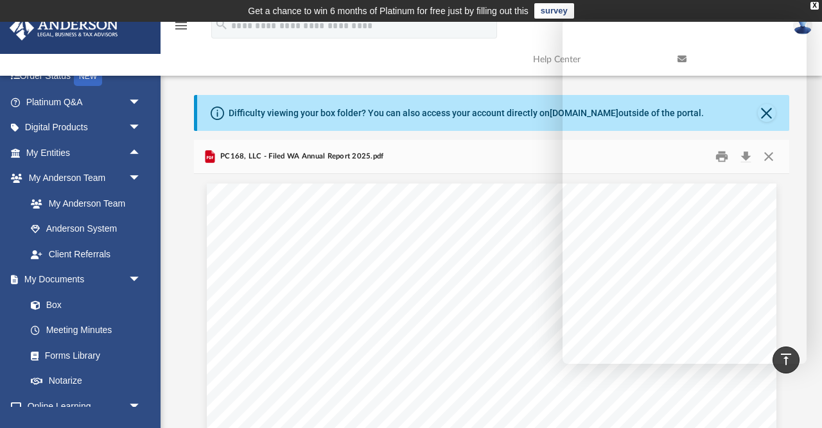
scroll to position [0, 0]
click at [62, 274] on link "My Documents arrow_drop_down" at bounding box center [85, 280] width 152 height 26
click at [130, 272] on span "arrow_drop_down" at bounding box center [141, 280] width 26 height 26
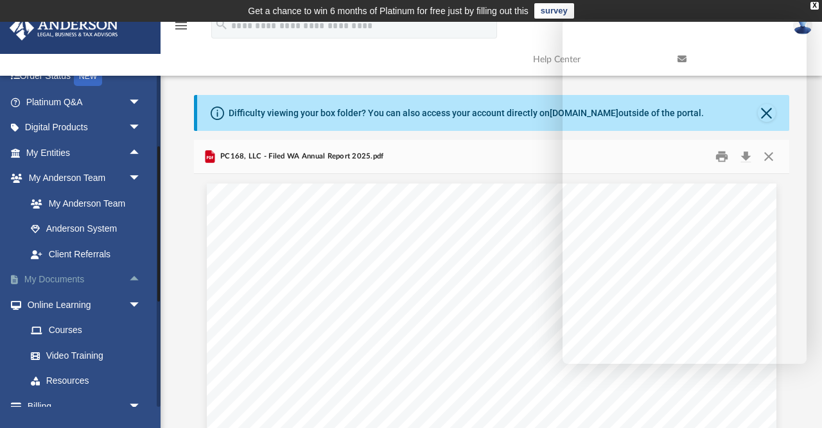
click at [130, 277] on span "arrow_drop_up" at bounding box center [141, 280] width 26 height 26
click at [58, 303] on link "Box" at bounding box center [89, 305] width 143 height 26
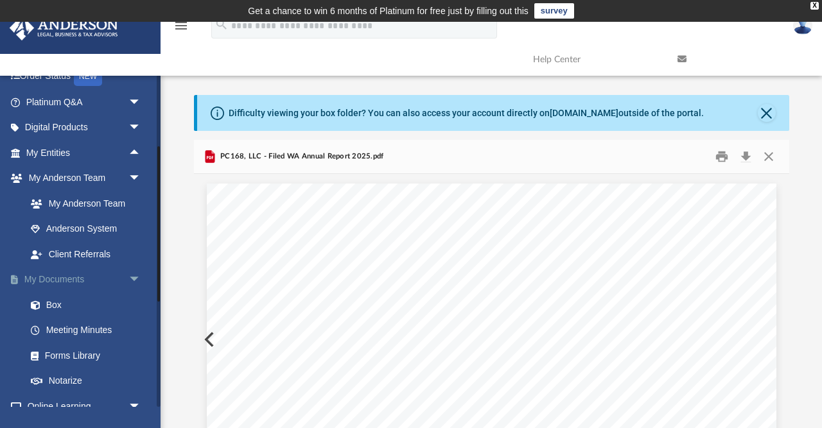
click at [78, 272] on link "My Documents arrow_drop_down" at bounding box center [85, 280] width 152 height 26
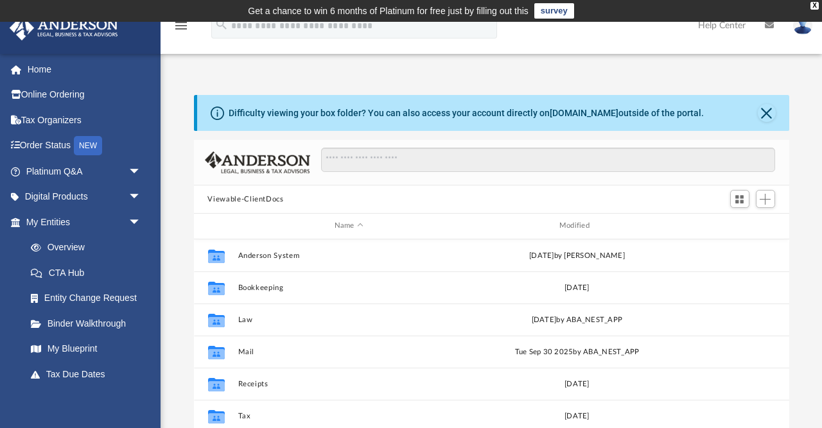
scroll to position [292, 595]
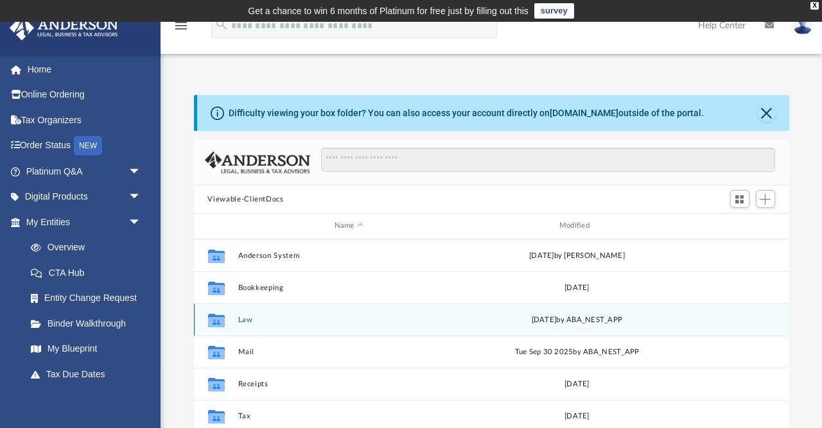
click at [243, 320] on button "Law" at bounding box center [349, 320] width 222 height 8
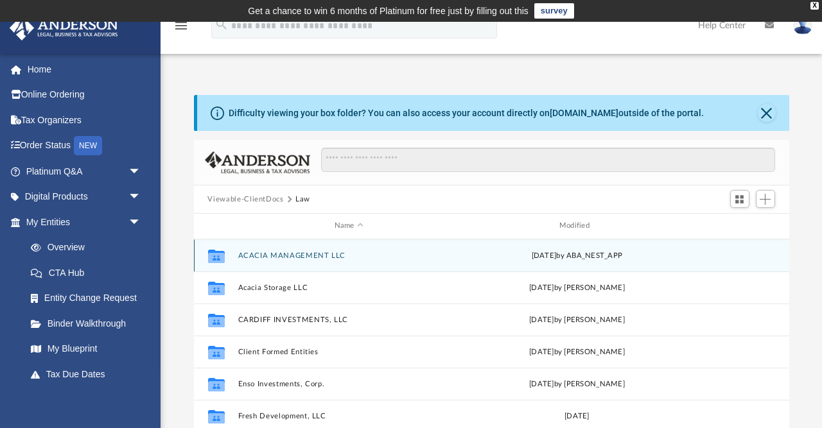
scroll to position [0, 0]
click at [274, 255] on button "ACACIA MANAGEMENT LLC" at bounding box center [349, 256] width 222 height 8
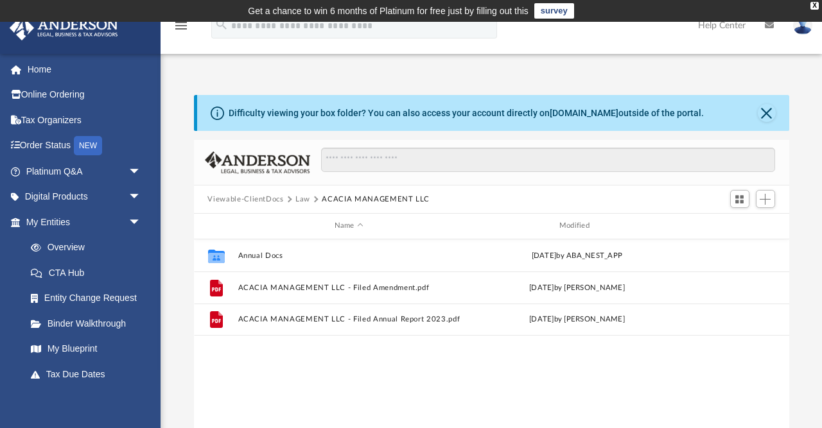
click at [305, 198] on button "Law" at bounding box center [302, 200] width 15 height 12
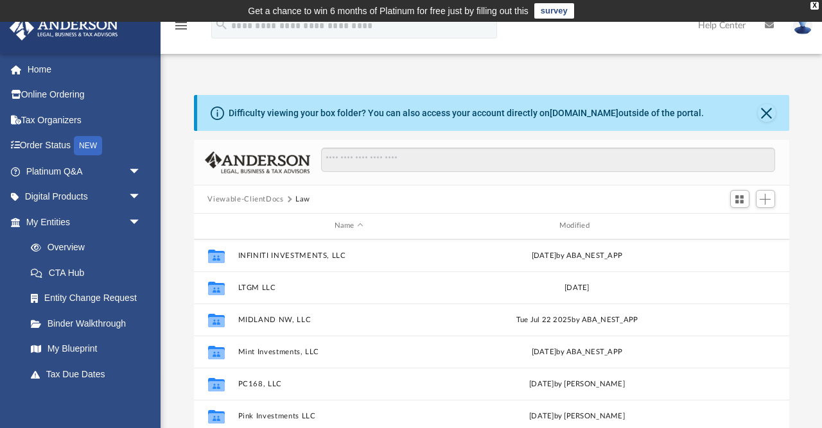
scroll to position [189, 0]
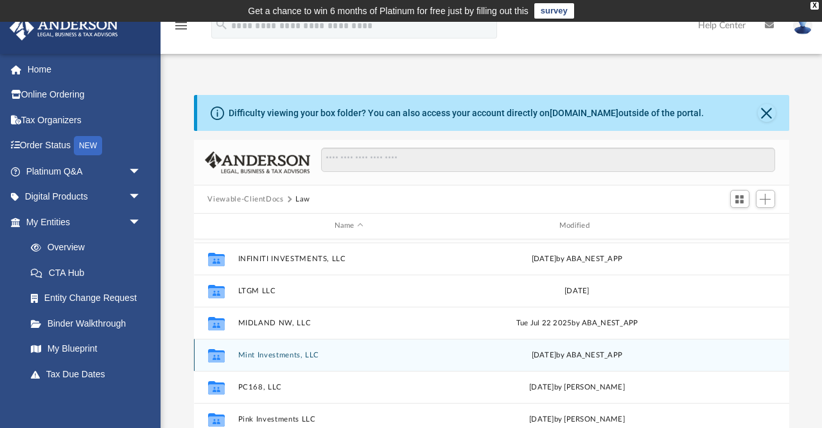
click at [272, 353] on button "Mint Investments, LLC" at bounding box center [349, 355] width 222 height 8
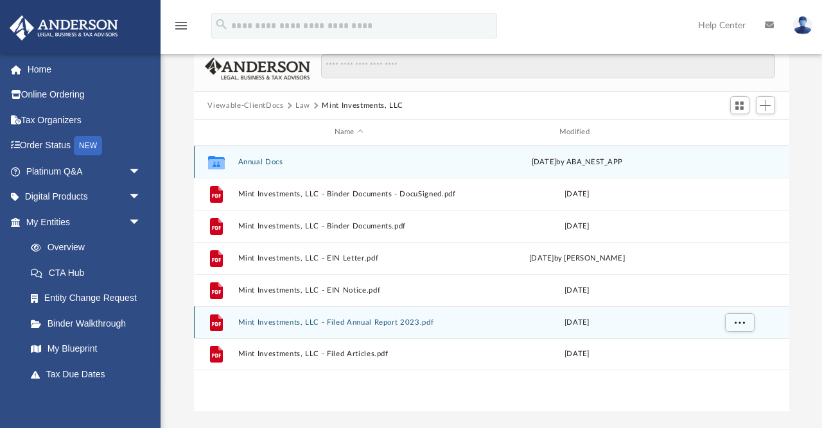
scroll to position [91, 0]
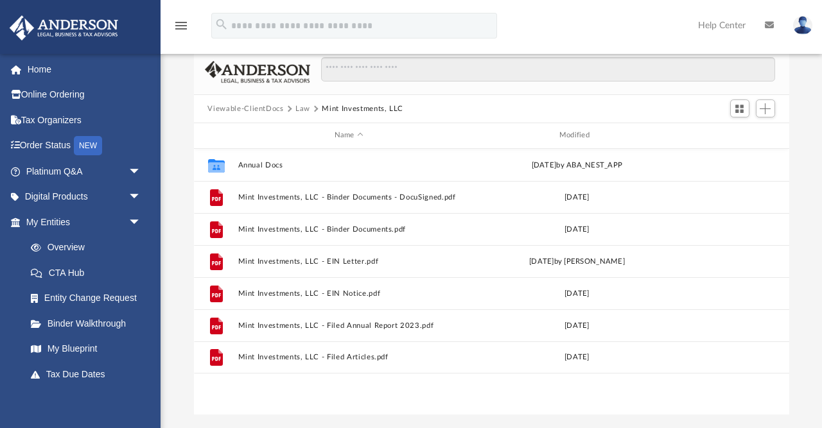
click at [302, 110] on button "Law" at bounding box center [302, 109] width 15 height 12
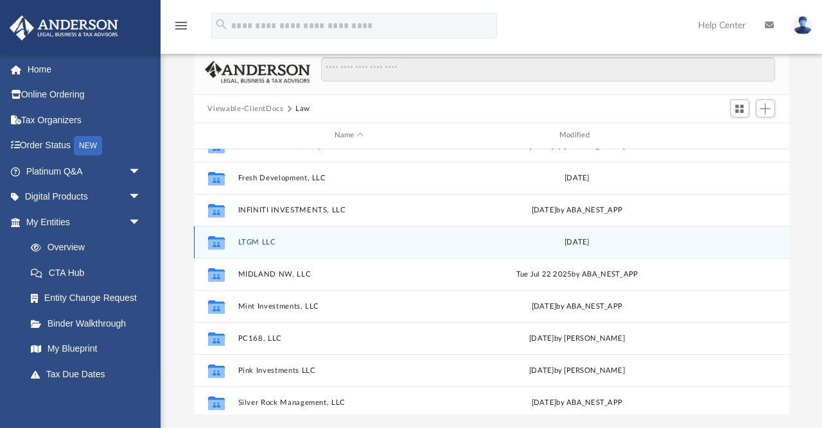
scroll to position [153, 0]
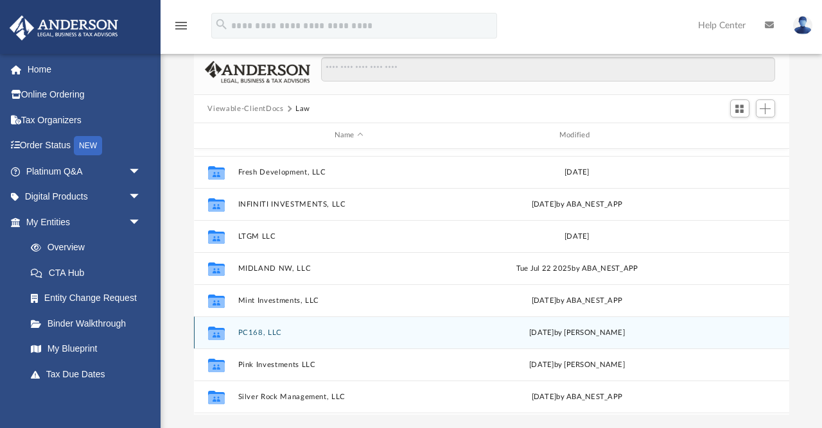
click at [267, 333] on button "PC168, LLC" at bounding box center [349, 333] width 222 height 8
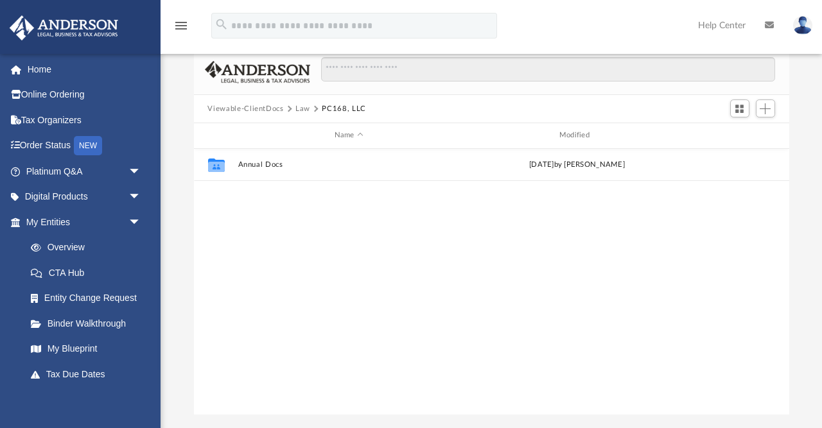
scroll to position [93, 0]
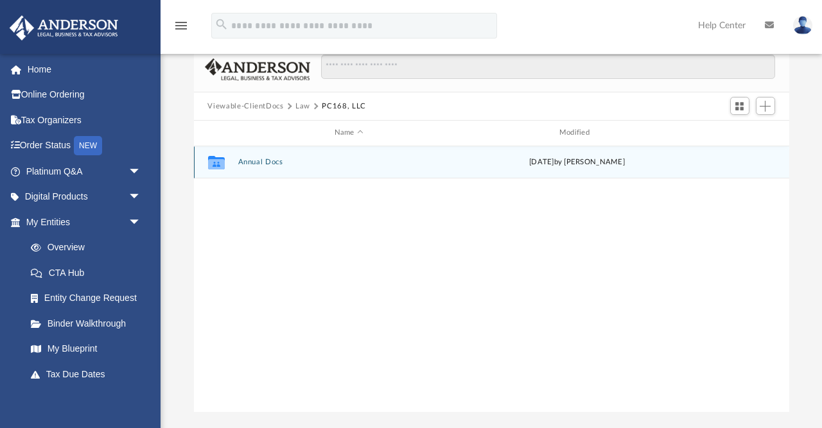
click at [254, 162] on button "Annual Docs" at bounding box center [349, 162] width 222 height 8
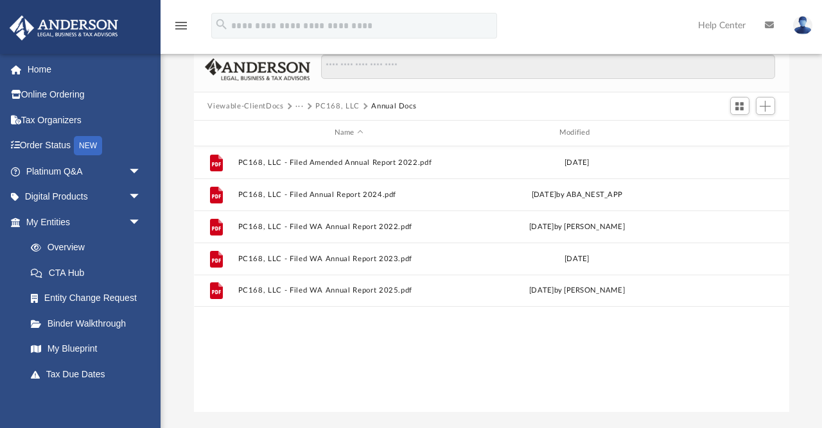
click at [324, 105] on button "PC168, LLC" at bounding box center [337, 107] width 44 height 12
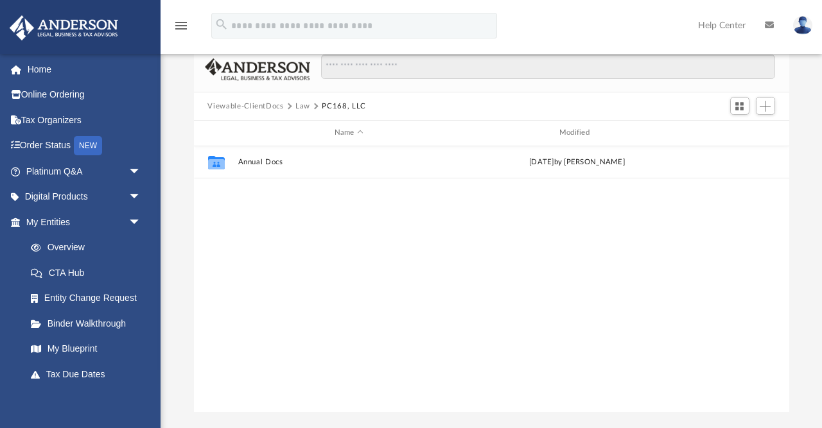
click at [299, 105] on button "Law" at bounding box center [302, 107] width 15 height 12
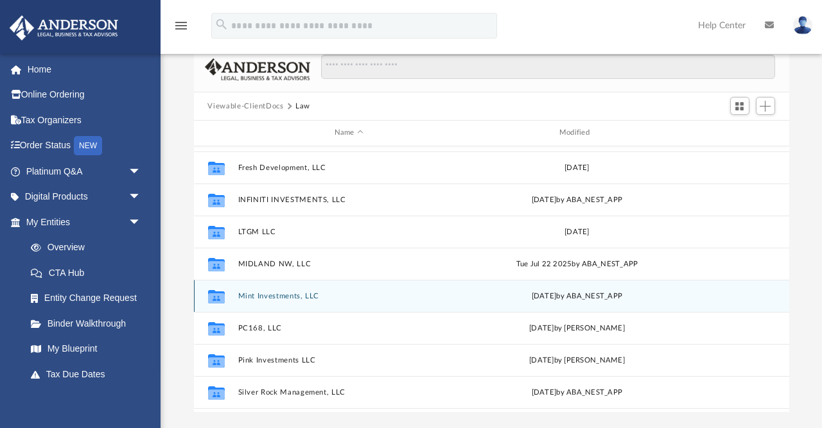
scroll to position [161, 0]
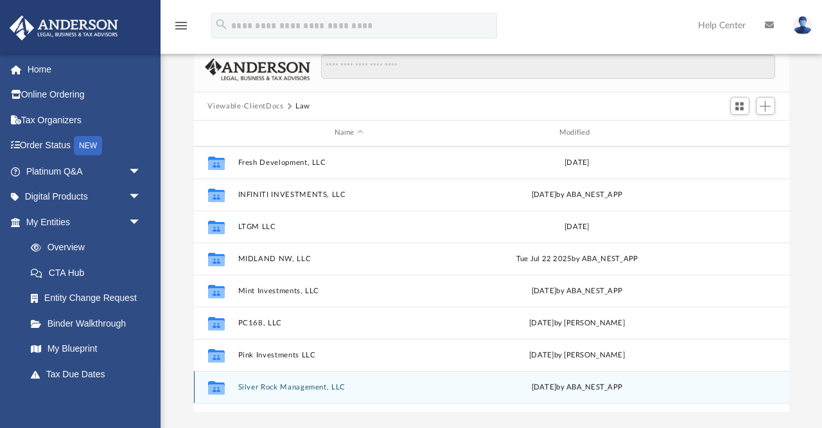
click at [263, 383] on button "Silver Rock Management, LLC" at bounding box center [349, 387] width 222 height 8
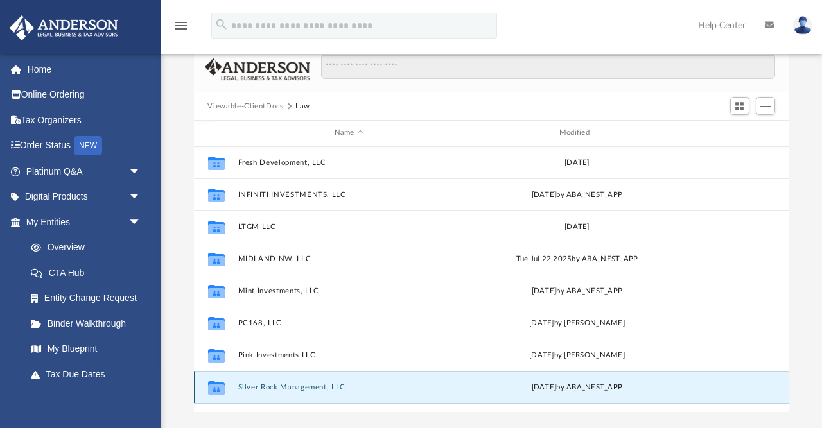
scroll to position [0, 0]
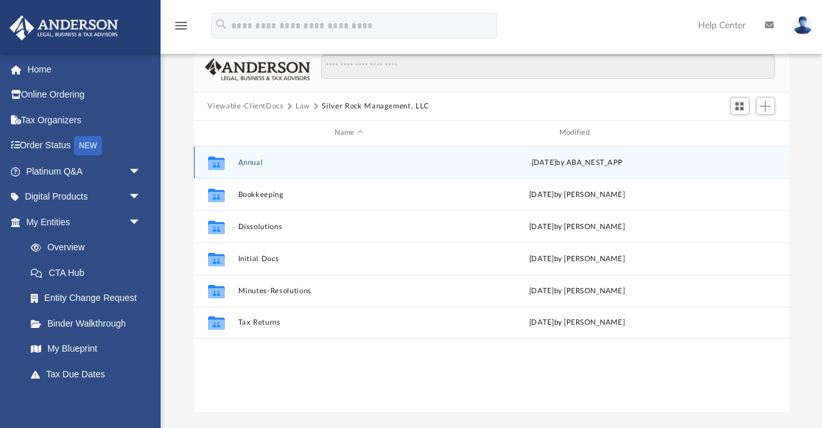
click at [256, 164] on button "Annual" at bounding box center [349, 163] width 222 height 8
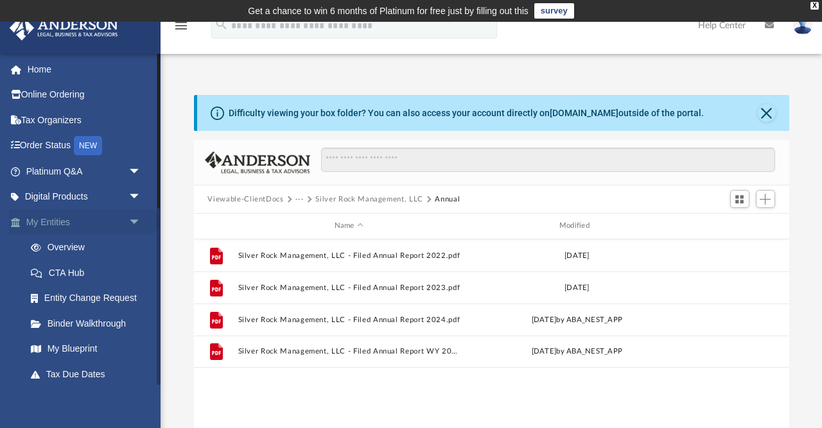
click at [135, 219] on span "arrow_drop_down" at bounding box center [141, 222] width 26 height 26
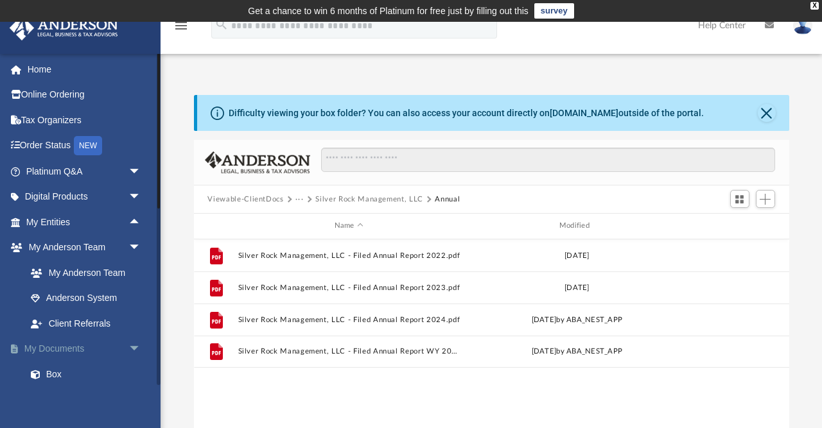
click at [130, 343] on span "arrow_drop_down" at bounding box center [141, 350] width 26 height 26
click at [116, 346] on link "My Documents arrow_drop_up" at bounding box center [85, 350] width 152 height 26
click at [64, 344] on link "My Documents arrow_drop_up" at bounding box center [85, 350] width 152 height 26
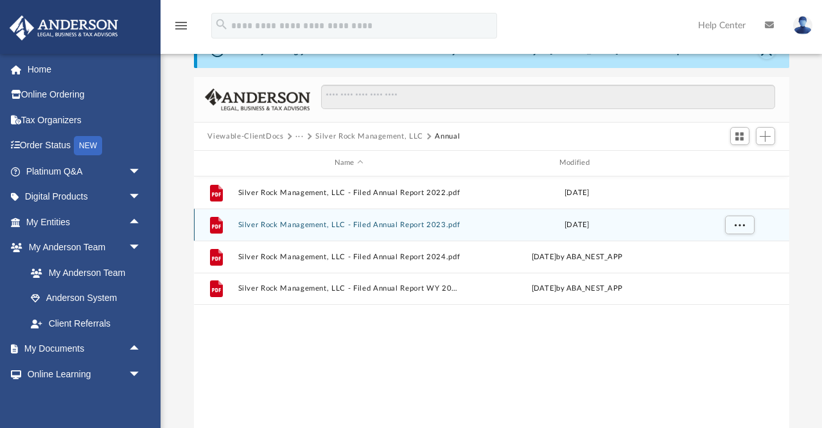
scroll to position [78, 0]
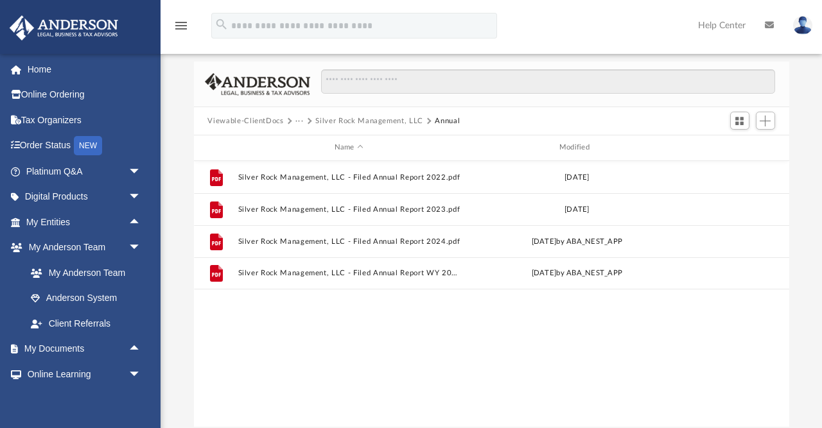
click at [299, 119] on button "···" at bounding box center [299, 122] width 8 height 12
click at [308, 142] on li "Law" at bounding box center [309, 142] width 15 height 13
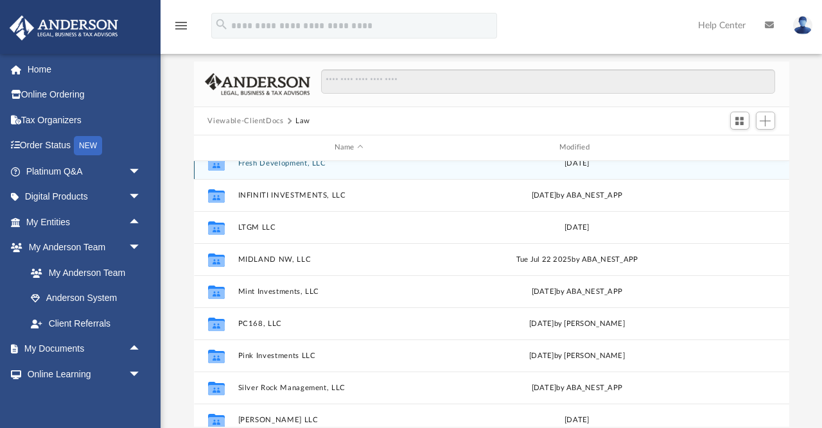
scroll to position [178, 0]
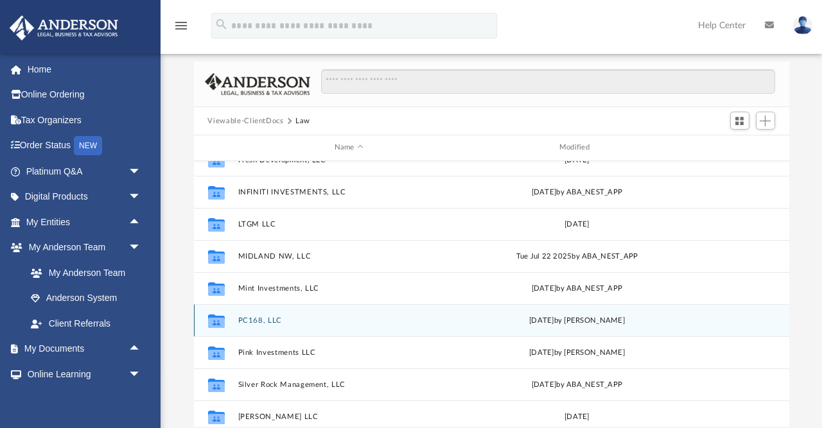
click at [262, 319] on button "PC168, LLC" at bounding box center [349, 321] width 222 height 8
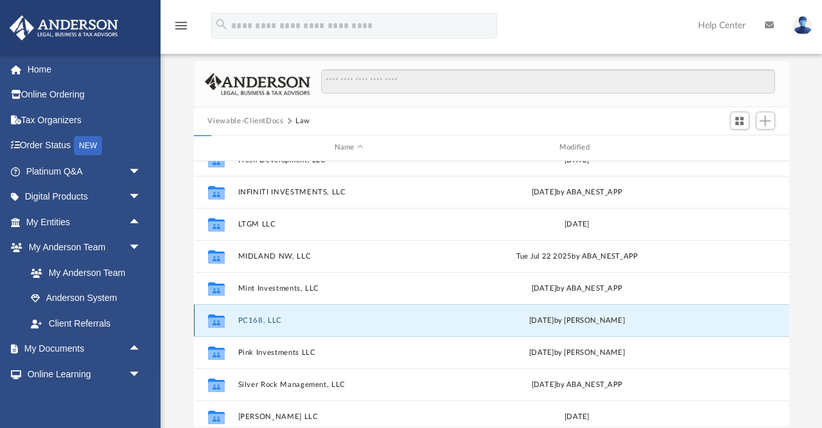
scroll to position [0, 0]
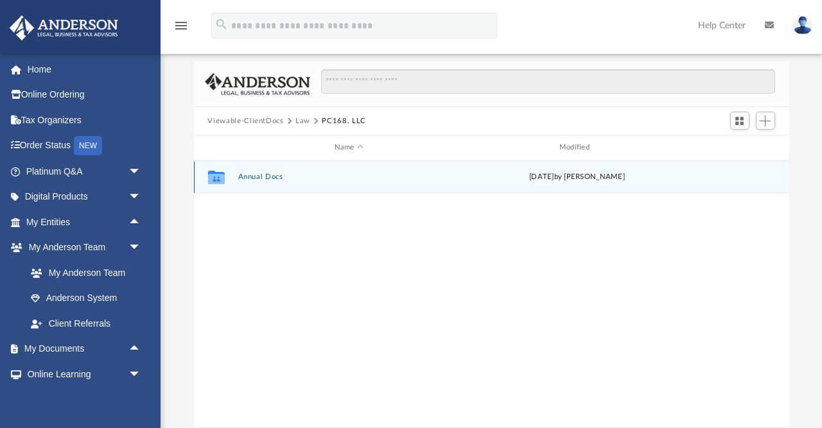
click at [257, 175] on button "Annual Docs" at bounding box center [349, 177] width 222 height 8
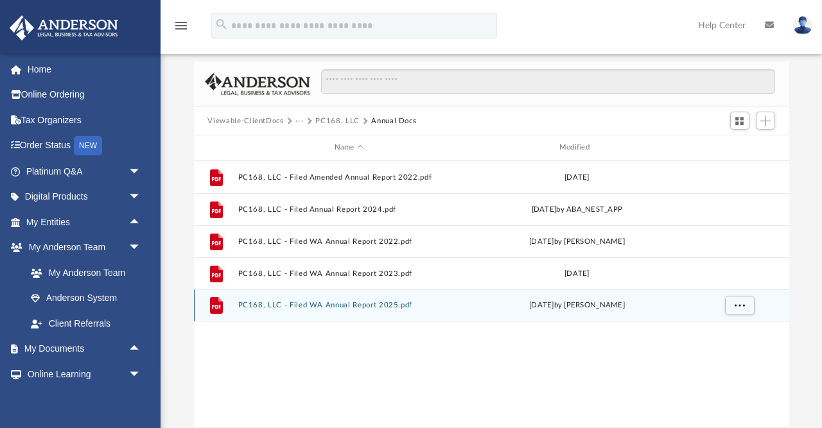
click at [292, 305] on button "PC168, LLC - Filed WA Annual Report 2025.pdf" at bounding box center [349, 305] width 222 height 8
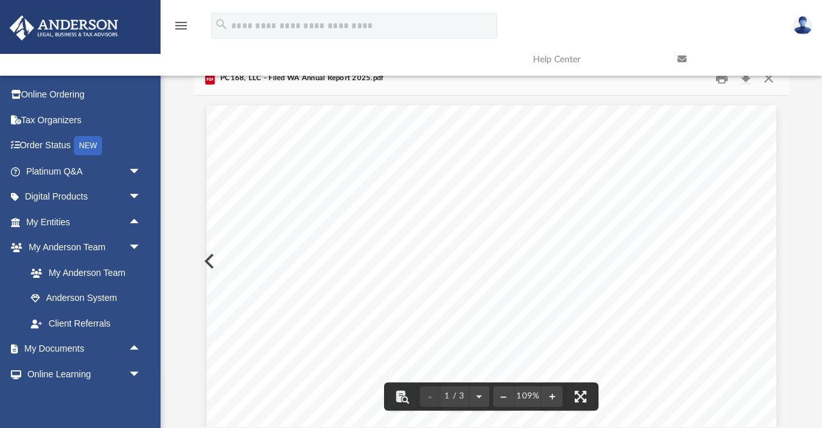
click at [726, 80] on link at bounding box center [740, 59] width 145 height 51
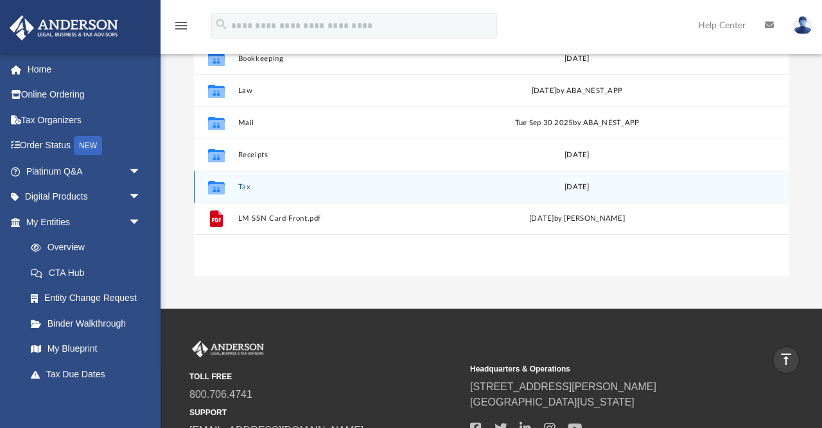
scroll to position [209, 0]
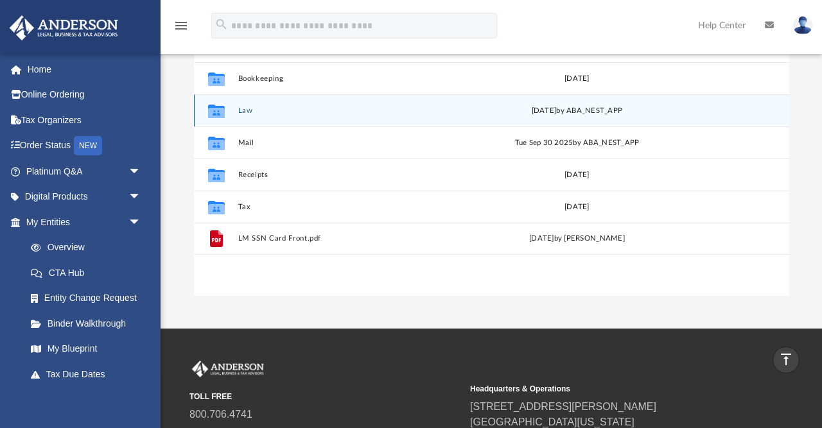
click at [245, 111] on button "Law" at bounding box center [349, 111] width 222 height 8
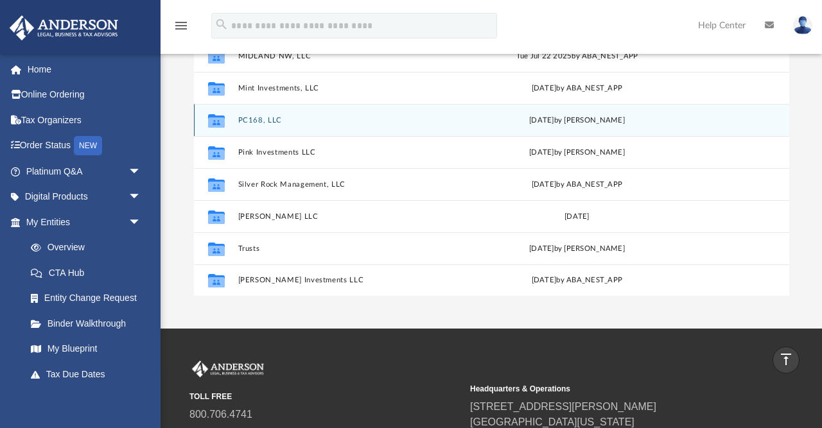
scroll to position [247, 0]
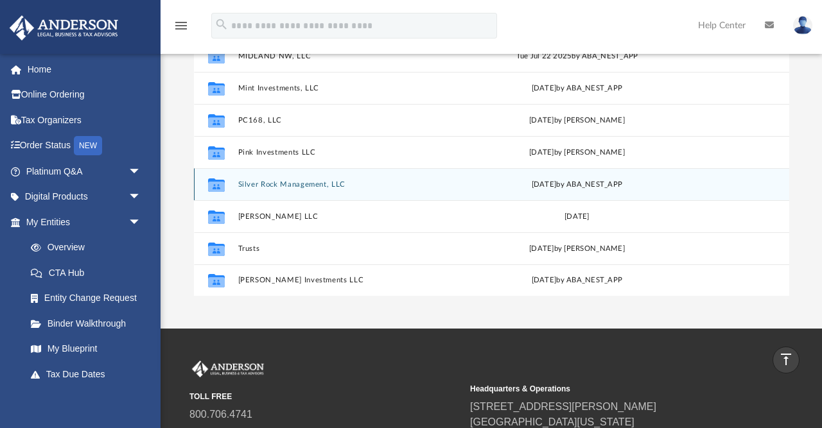
click at [273, 184] on button "Silver Rock Management, LLC" at bounding box center [349, 184] width 222 height 8
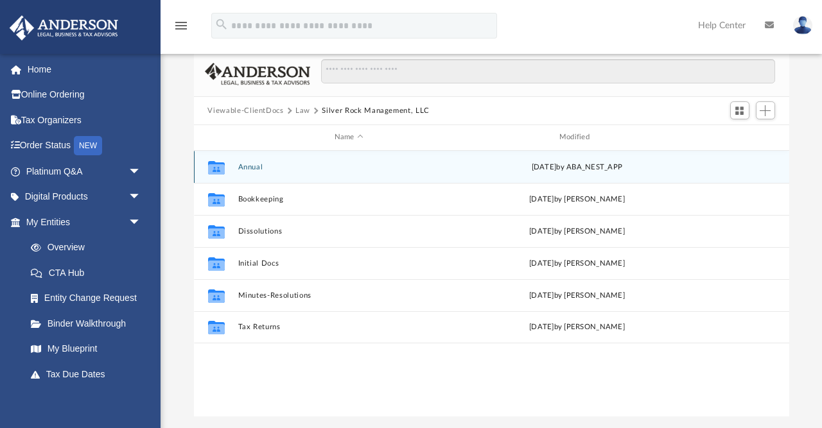
scroll to position [86, 0]
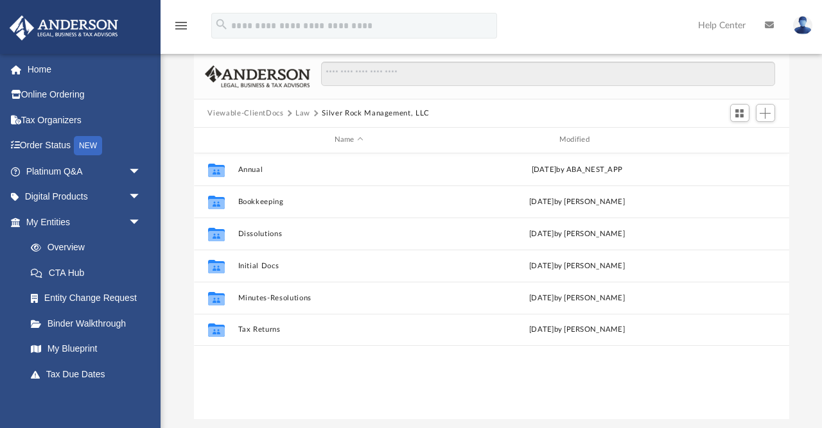
click at [300, 113] on button "Law" at bounding box center [302, 114] width 15 height 12
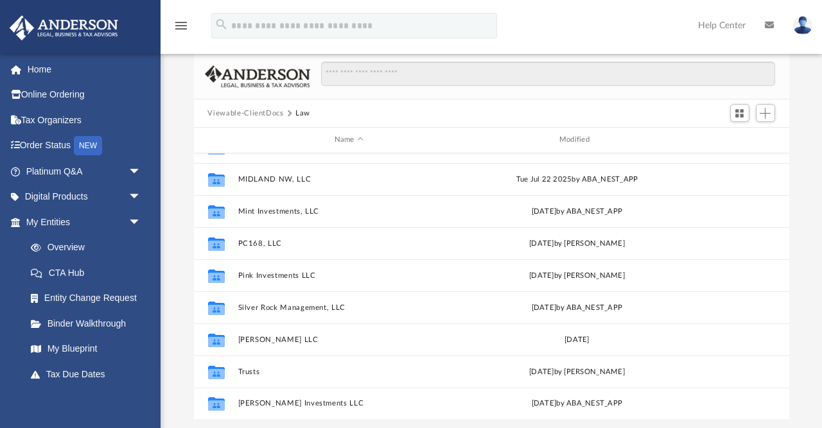
scroll to position [247, 0]
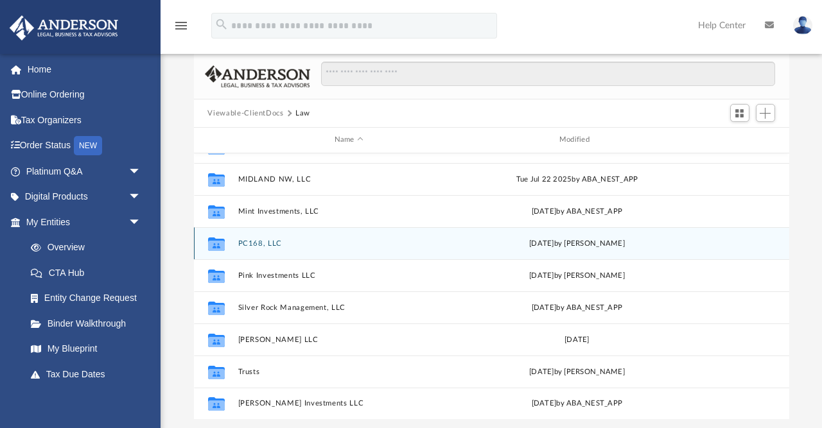
click at [253, 245] on button "PC168, LLC" at bounding box center [349, 244] width 222 height 8
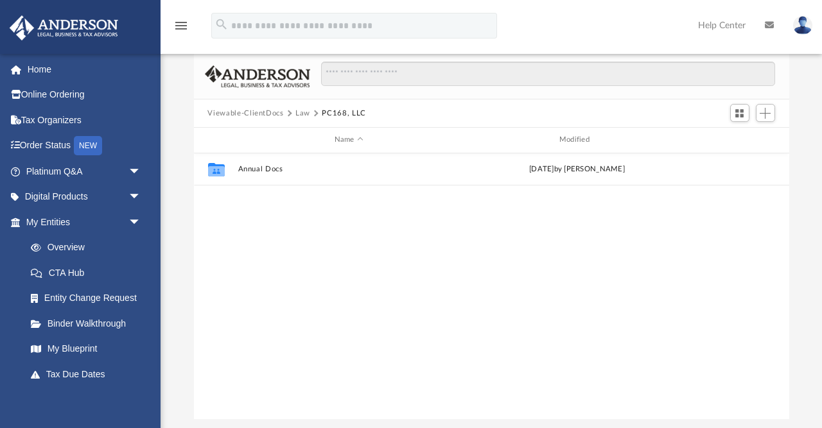
scroll to position [0, 0]
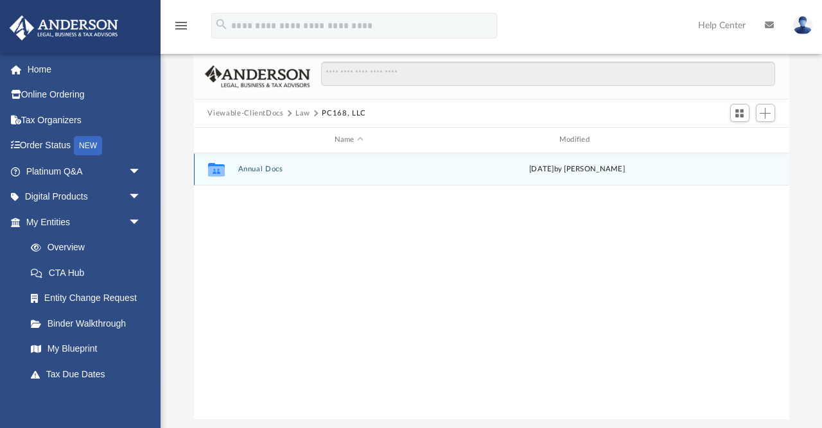
click at [255, 167] on button "Annual Docs" at bounding box center [349, 169] width 222 height 8
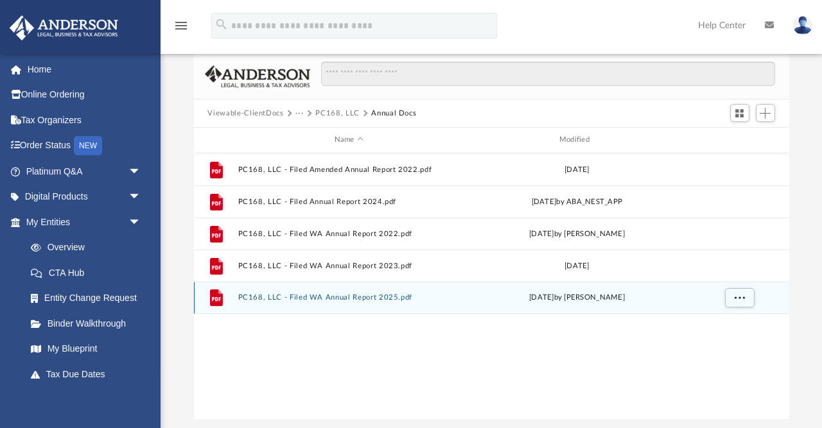
click at [282, 297] on button "PC168, LLC - Filed WA Annual Report 2025.pdf" at bounding box center [349, 298] width 222 height 8
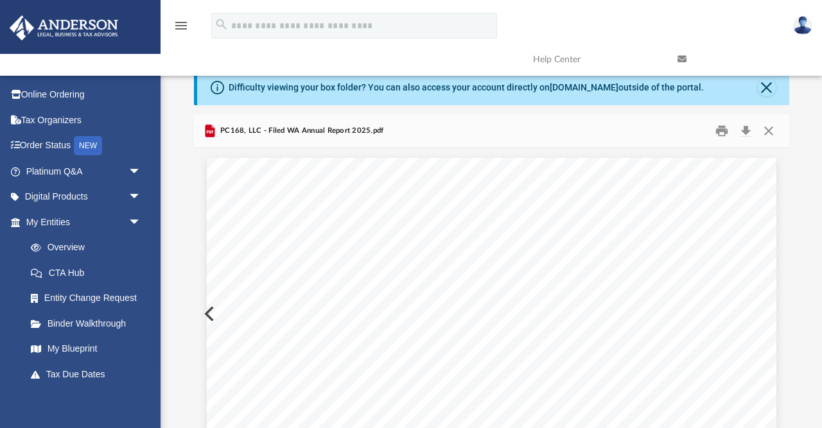
scroll to position [20, 0]
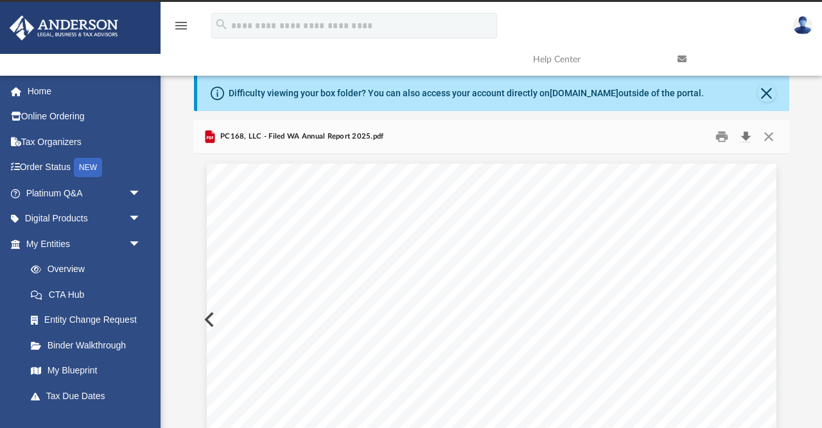
click at [748, 136] on button "Download" at bounding box center [746, 137] width 23 height 20
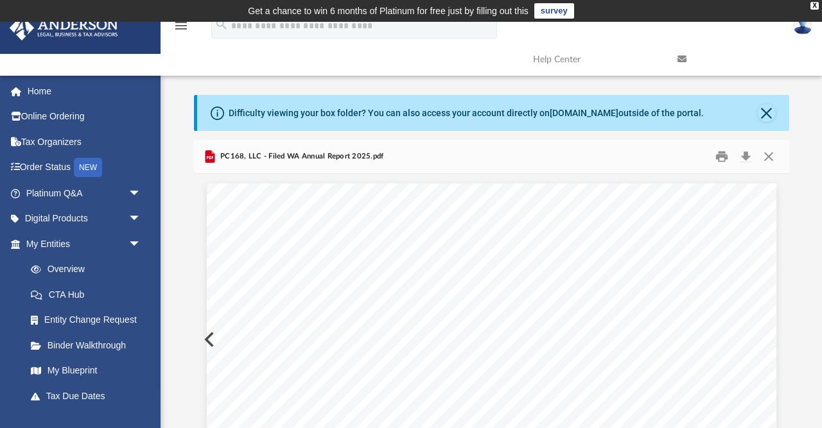
scroll to position [0, 0]
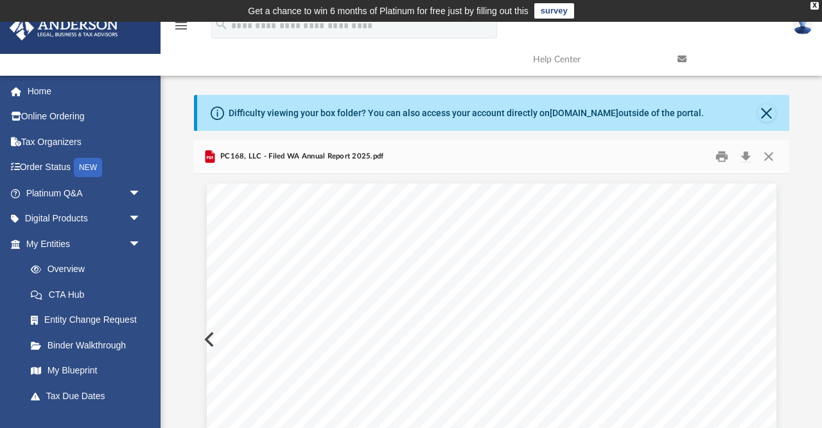
click at [134, 242] on span "arrow_drop_down" at bounding box center [141, 244] width 26 height 26
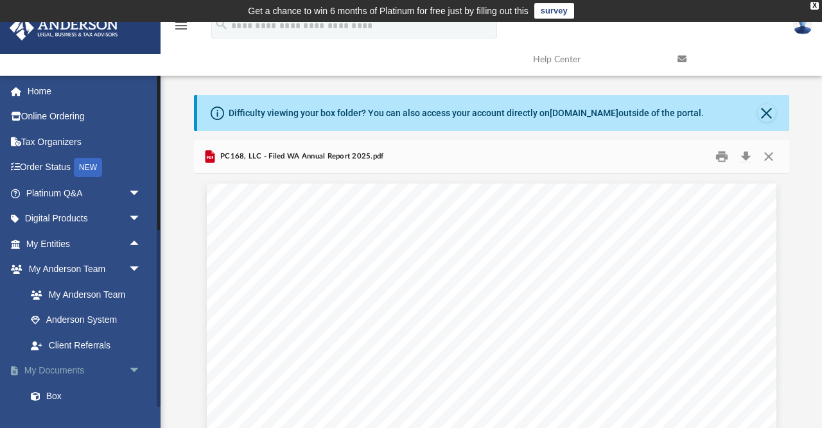
click at [133, 363] on span "arrow_drop_down" at bounding box center [141, 371] width 26 height 26
click at [133, 363] on span "arrow_drop_up" at bounding box center [141, 371] width 26 height 26
click at [55, 392] on link "Box" at bounding box center [89, 396] width 143 height 26
